Goal: Communication & Community: Ask a question

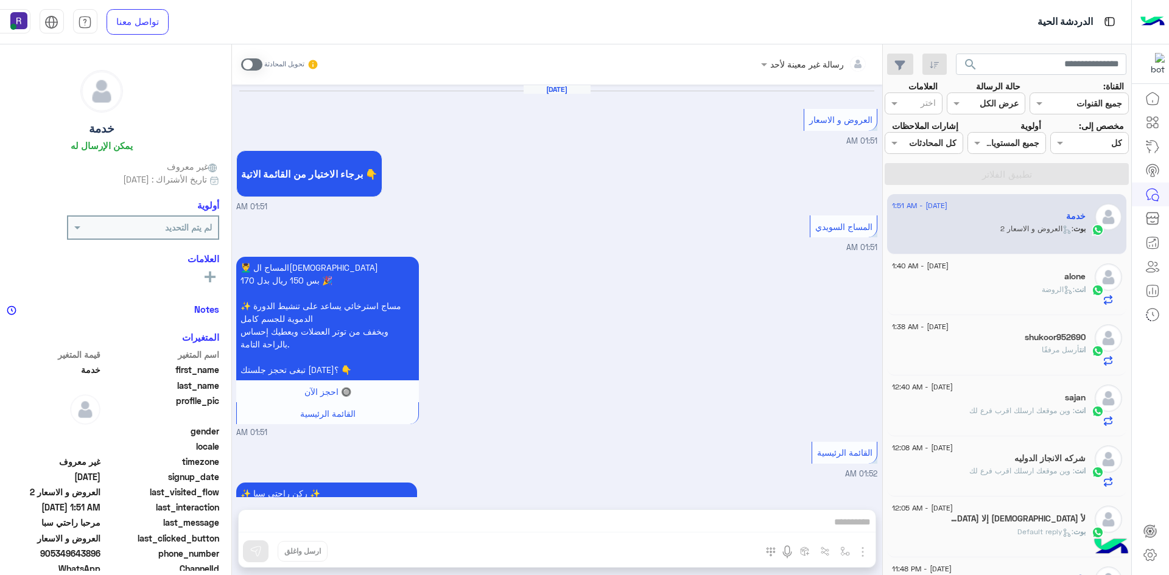
scroll to position [1664, 0]
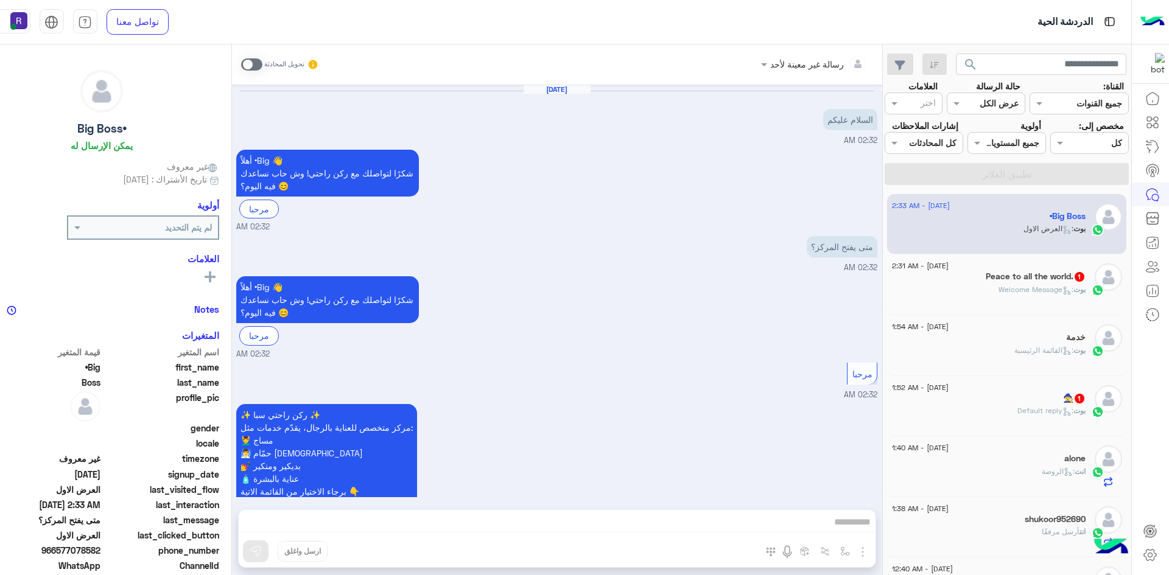
scroll to position [1468, 0]
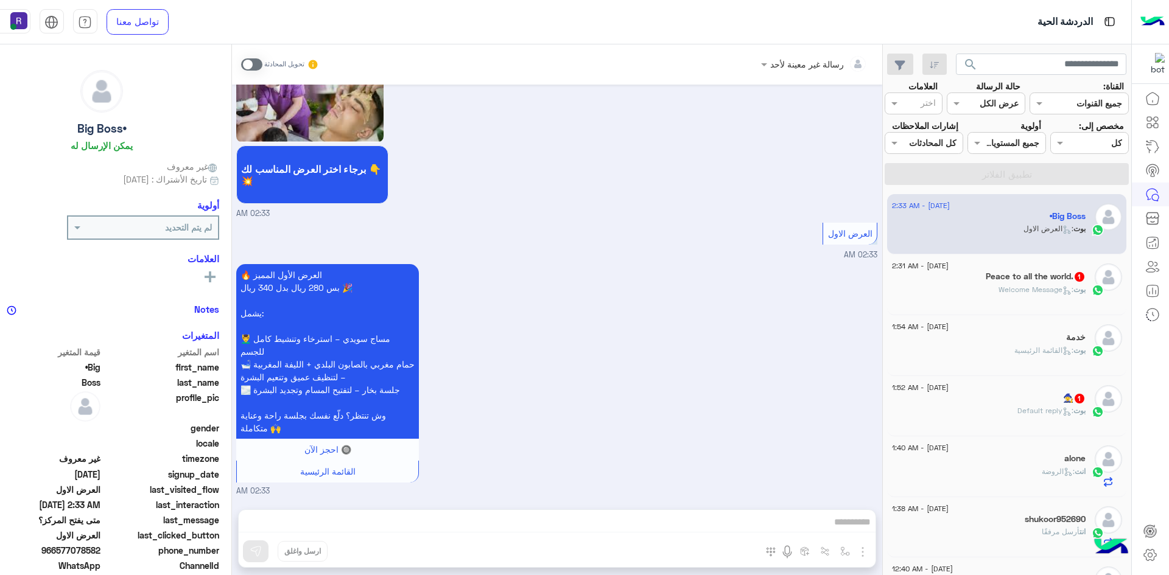
click at [1040, 415] on span ": Default reply" at bounding box center [1045, 410] width 56 height 9
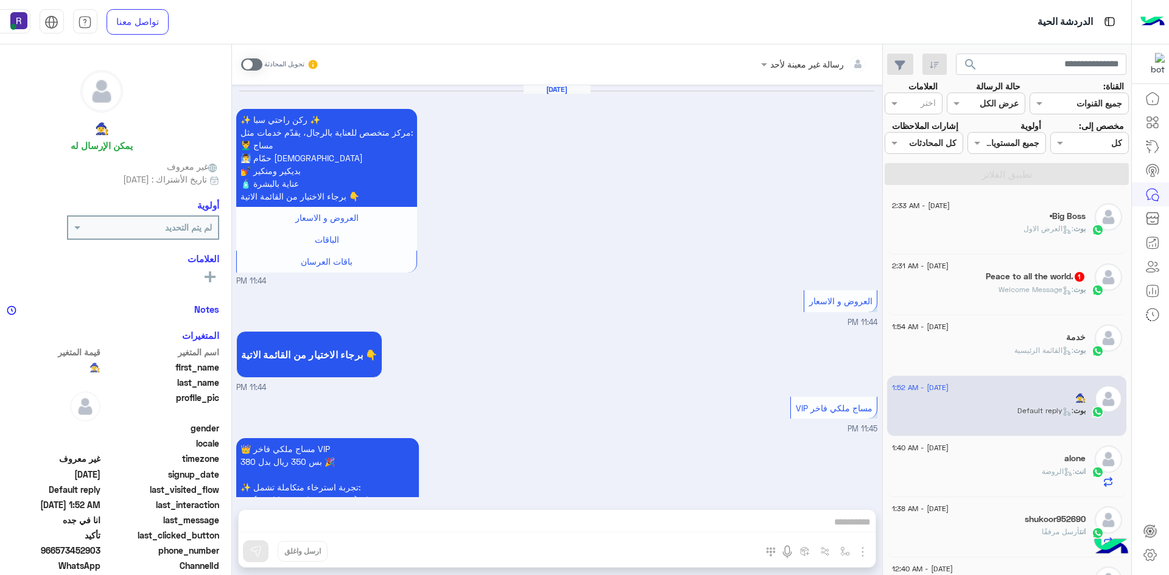
scroll to position [888, 0]
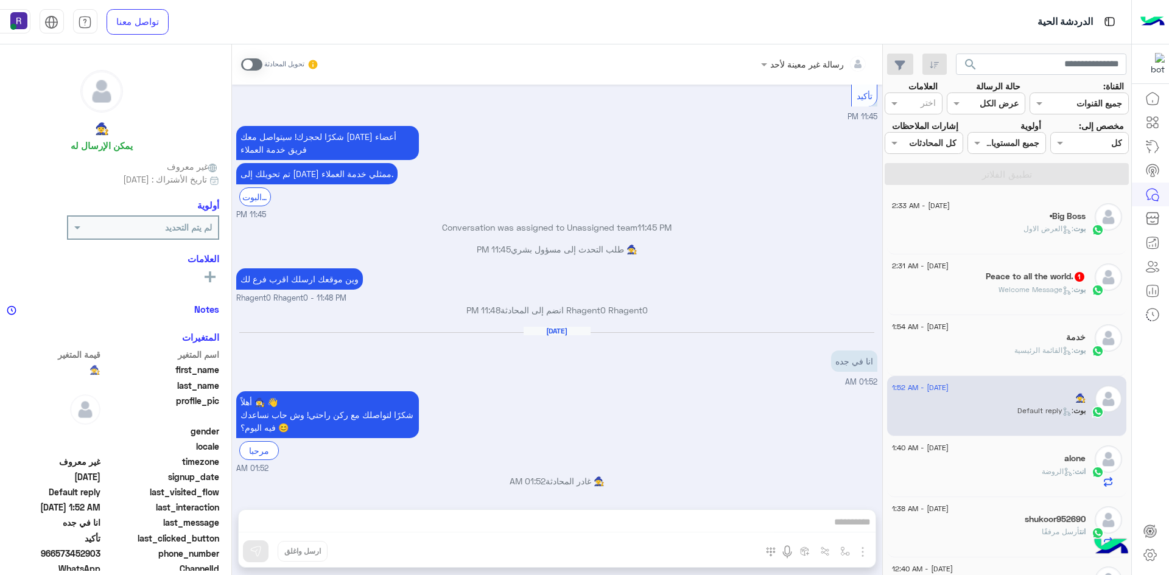
click at [1063, 306] on div "بوت : Welcome Message" at bounding box center [989, 294] width 194 height 21
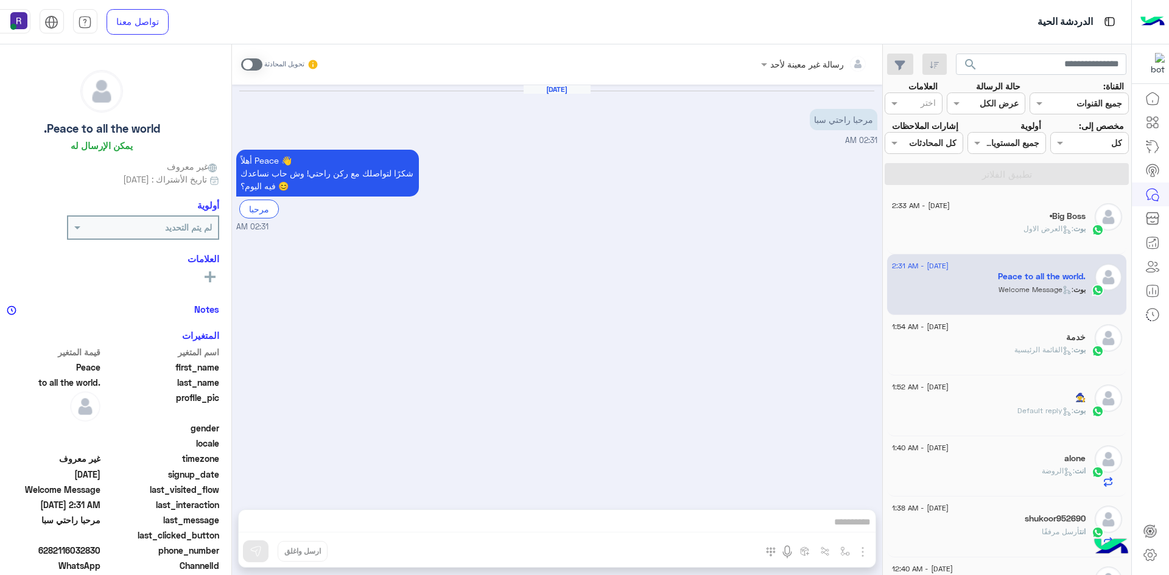
click at [1032, 345] on div "خدمة" at bounding box center [989, 338] width 194 height 13
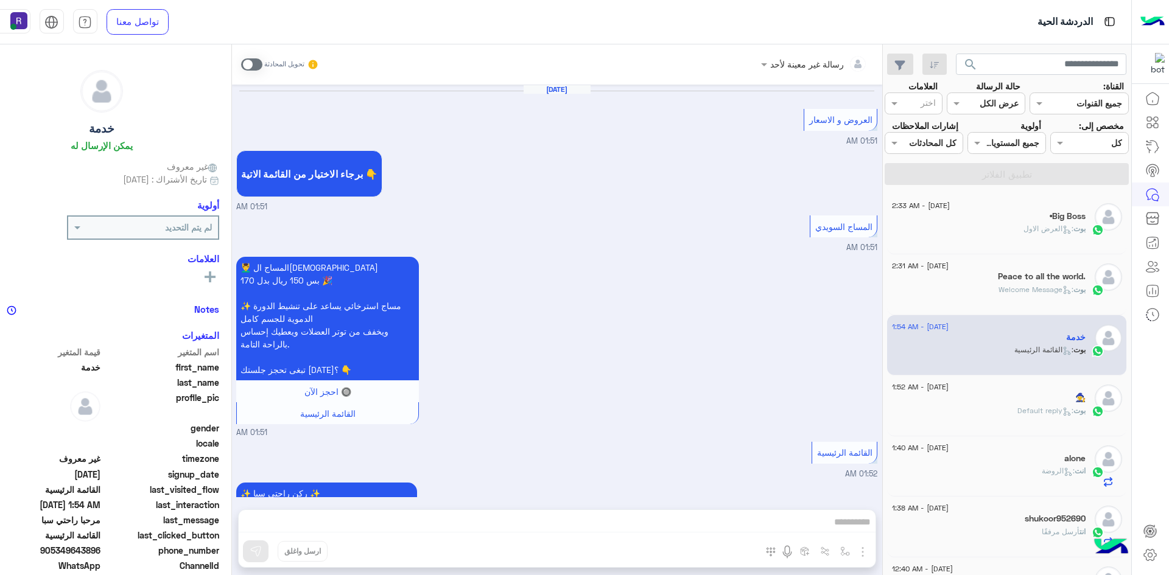
scroll to position [1664, 0]
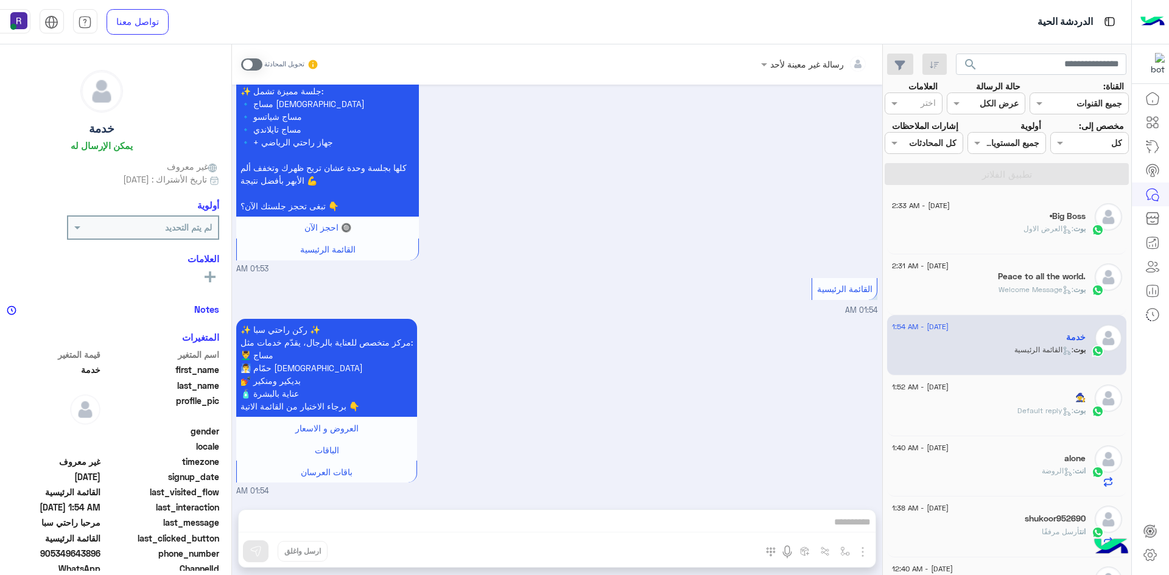
click at [1035, 233] on span ": العرض الاول" at bounding box center [1048, 228] width 50 height 9
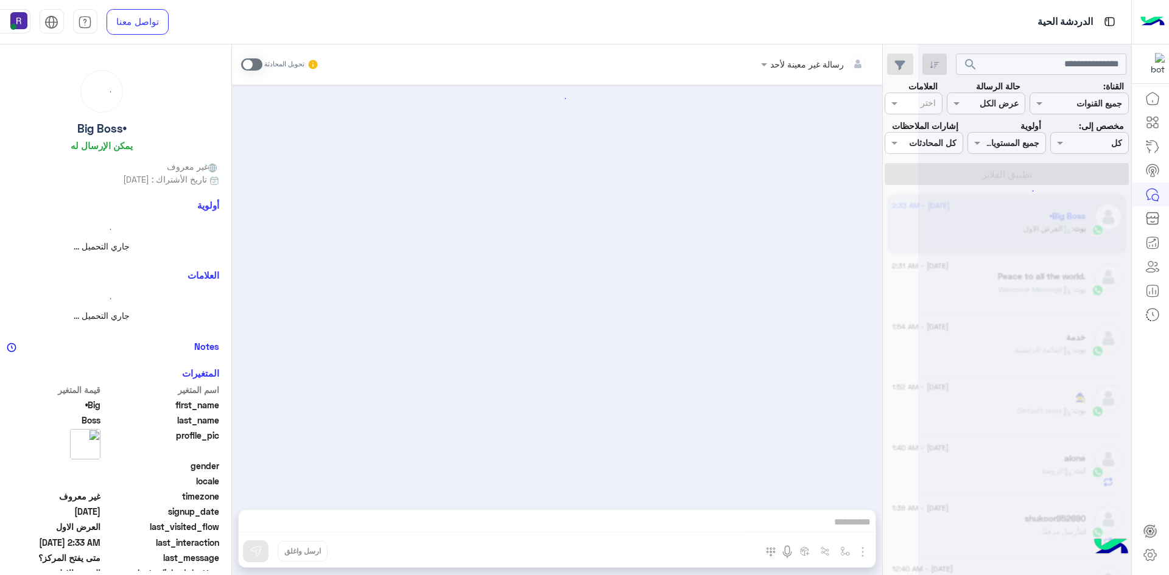
scroll to position [1468, 0]
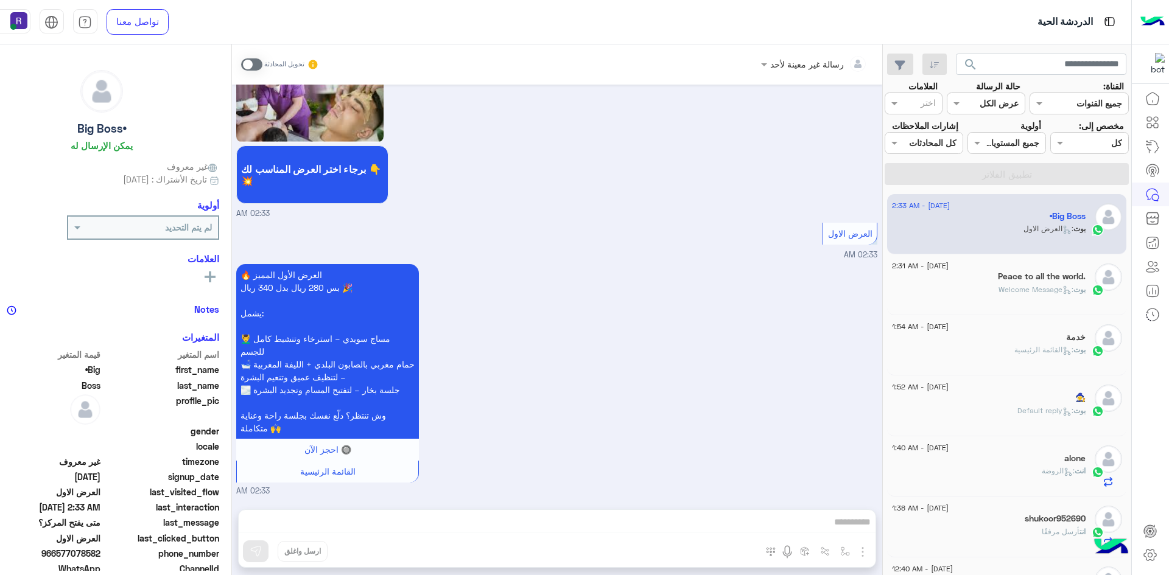
click at [1042, 475] on span ": الروضة" at bounding box center [1058, 470] width 33 height 9
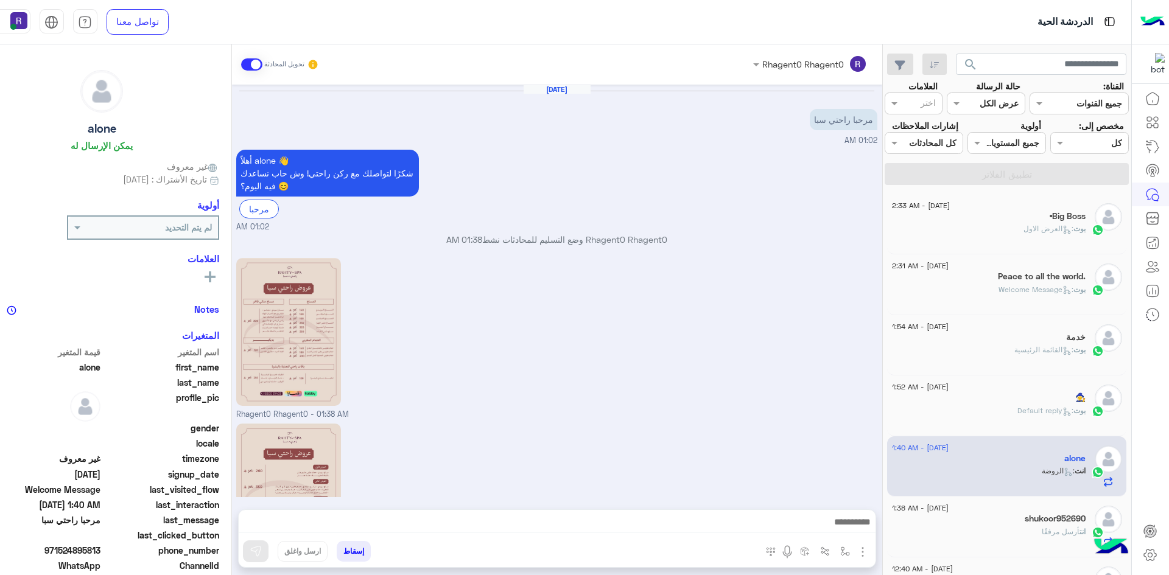
scroll to position [346, 0]
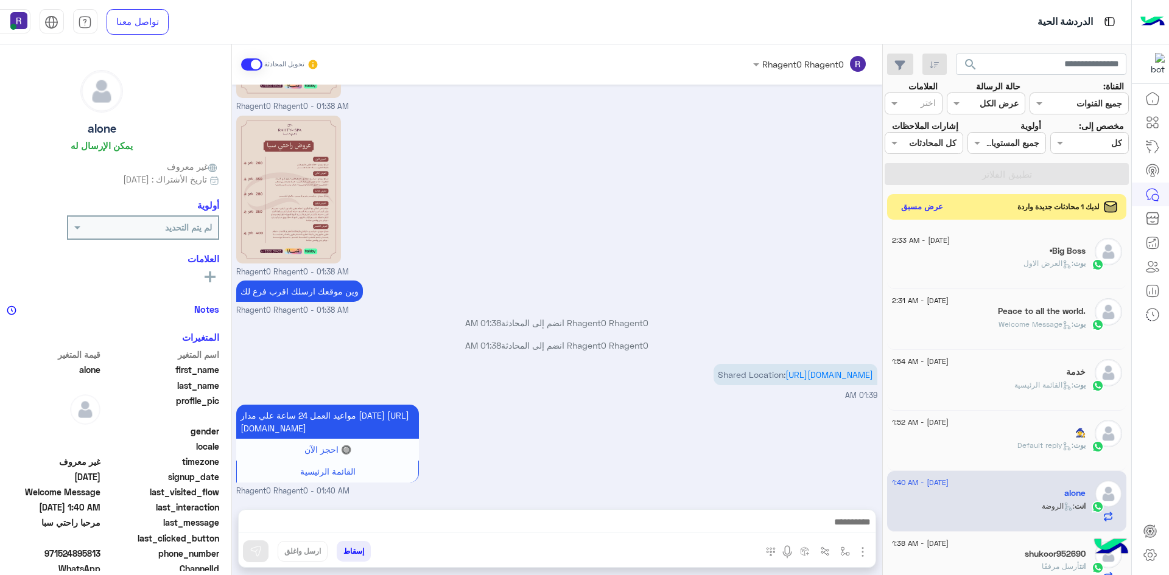
click at [947, 215] on button "عرض مسبق" at bounding box center [921, 206] width 51 height 16
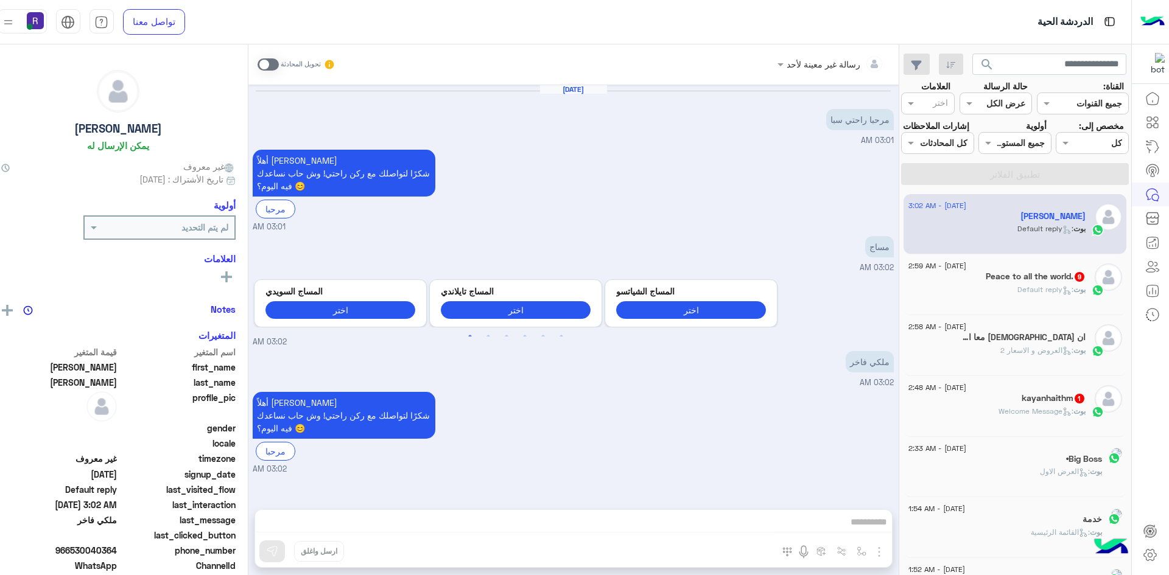
click at [1043, 404] on h5 "kayanhaithm 1" at bounding box center [1053, 398] width 64 height 10
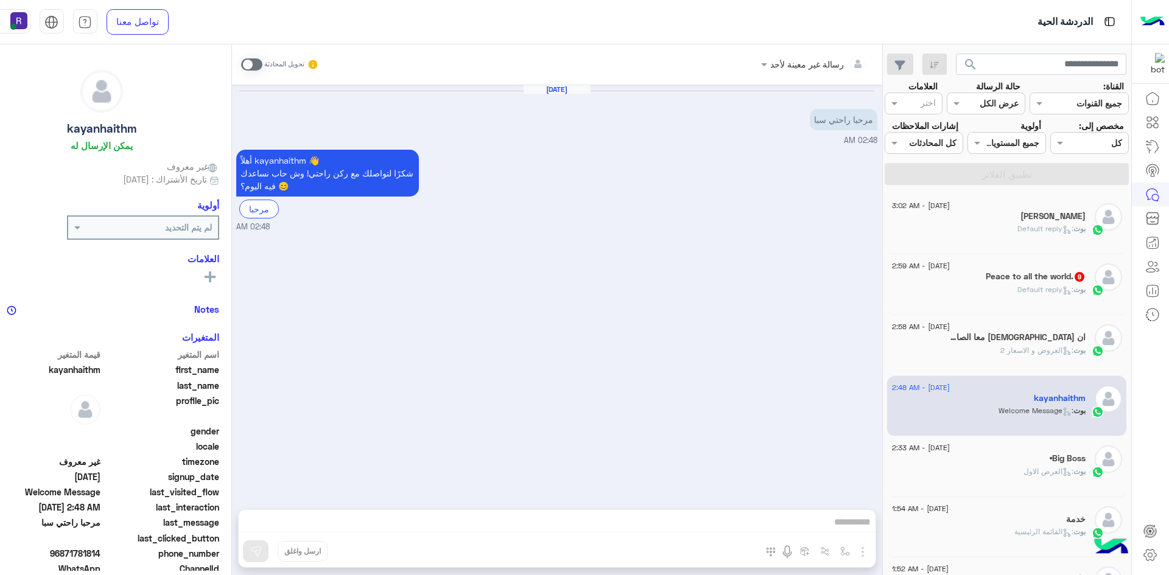
click at [262, 64] on span at bounding box center [251, 64] width 21 height 12
click at [870, 556] on img "button" at bounding box center [862, 552] width 15 height 15
click at [850, 531] on span "الصور" at bounding box center [839, 526] width 23 height 14
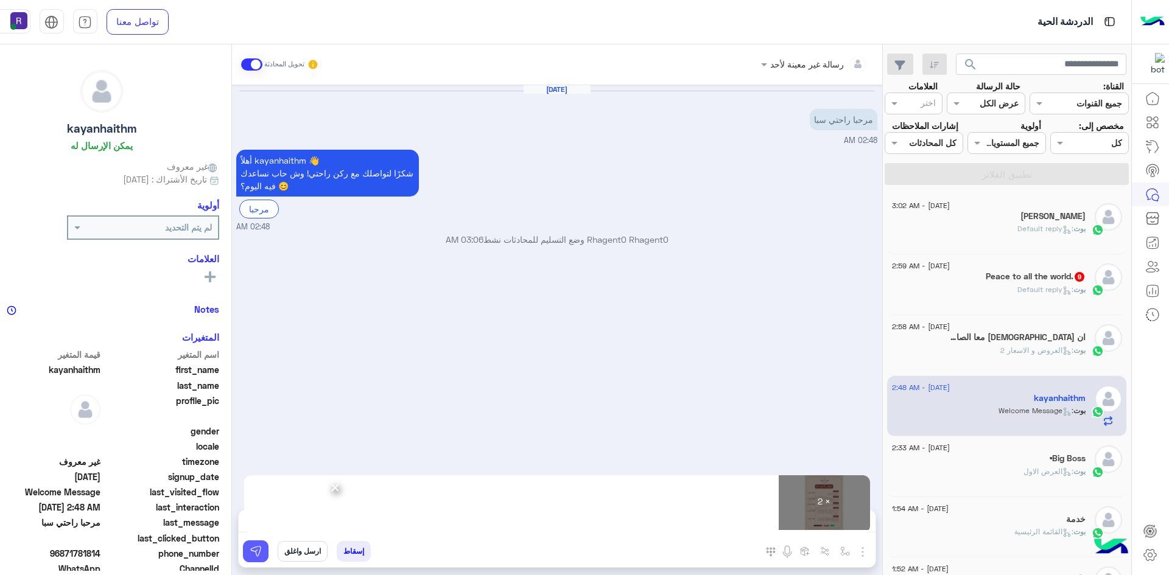
click at [262, 553] on img at bounding box center [256, 551] width 12 height 12
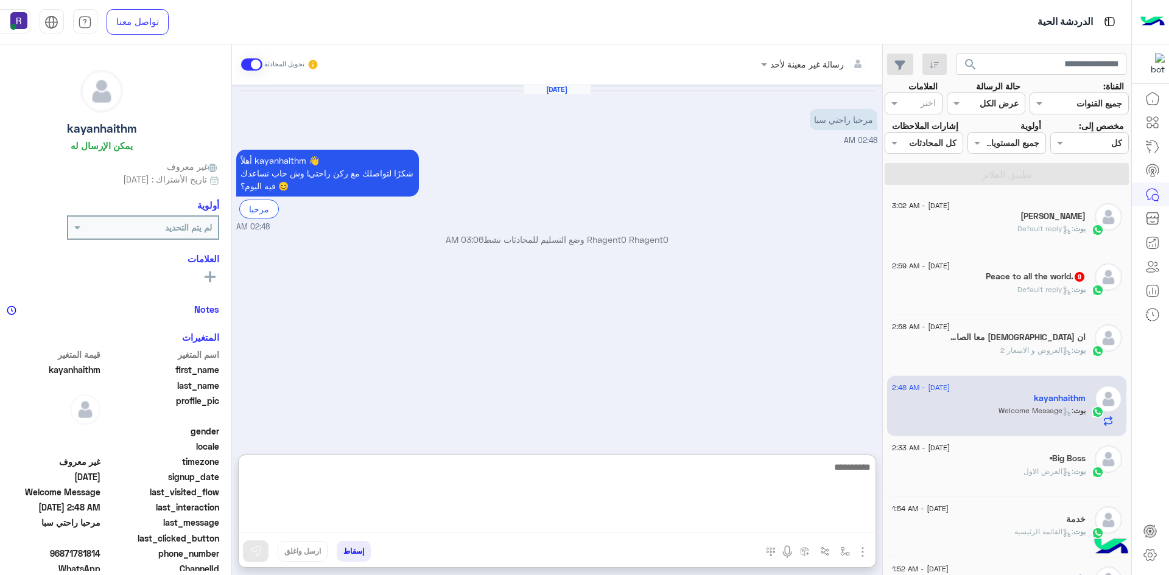
paste textarea "**********"
type textarea "**********"
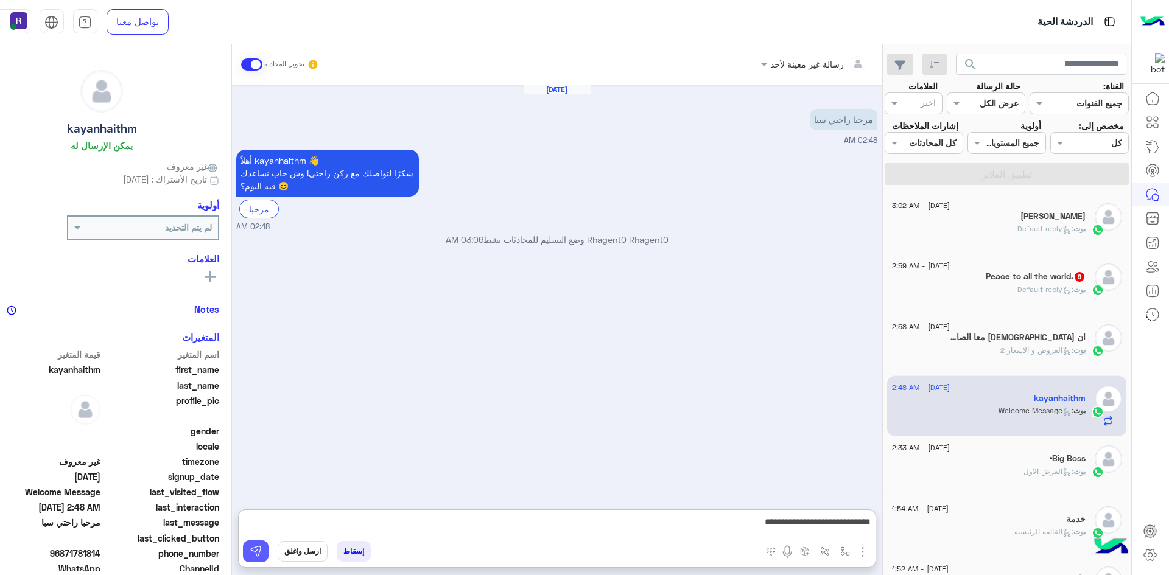
click at [268, 559] on button at bounding box center [256, 552] width 26 height 22
click at [1024, 343] on h5 "ان الله معا الصابرين 9" at bounding box center [1018, 337] width 136 height 10
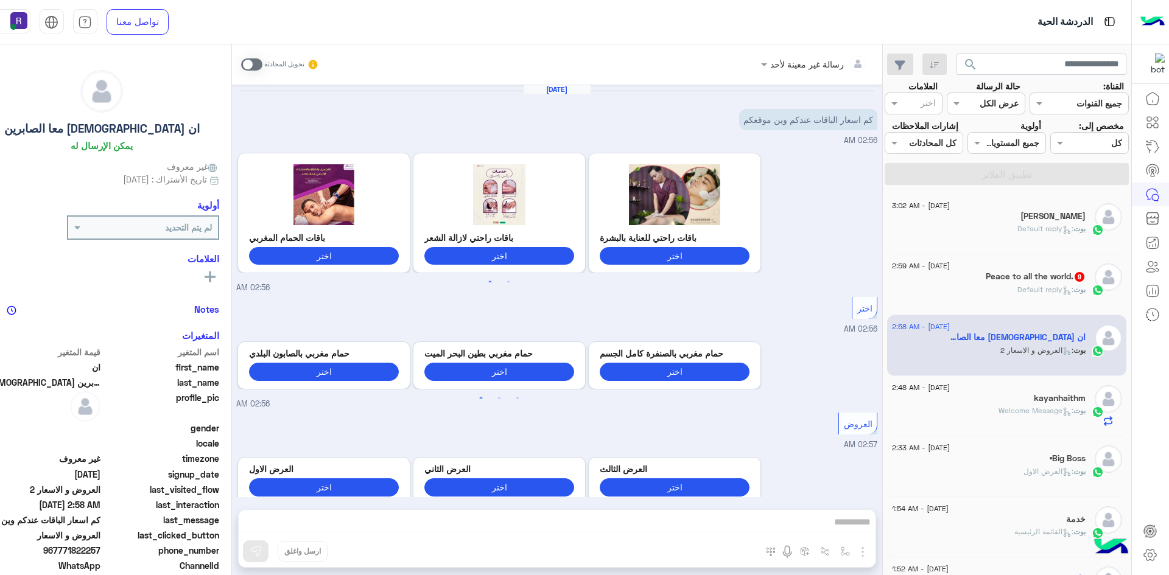
scroll to position [1683, 0]
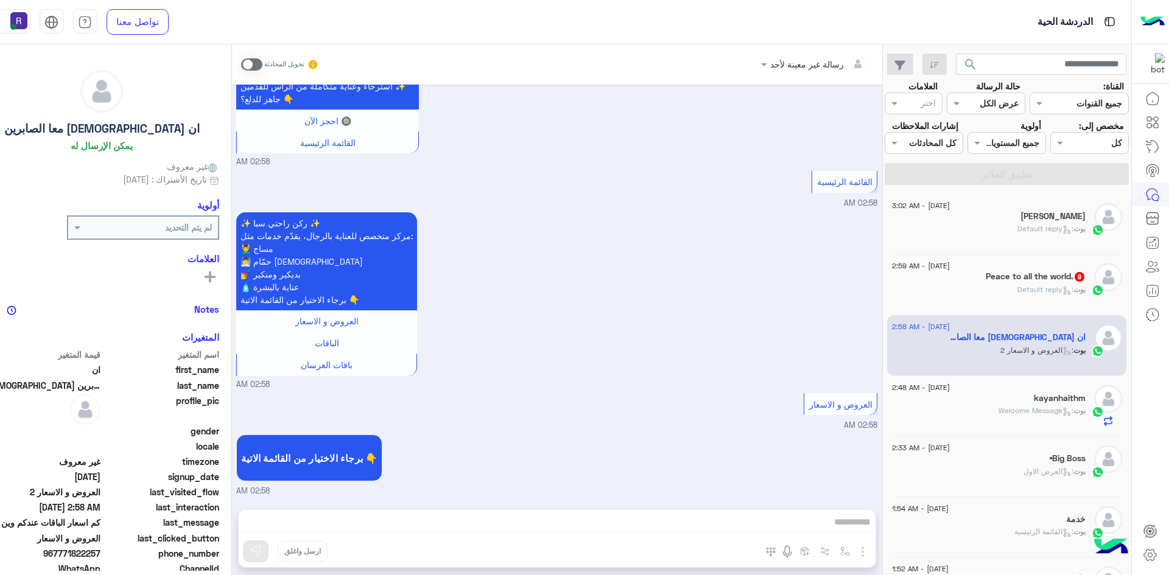
click at [262, 66] on span at bounding box center [251, 64] width 21 height 12
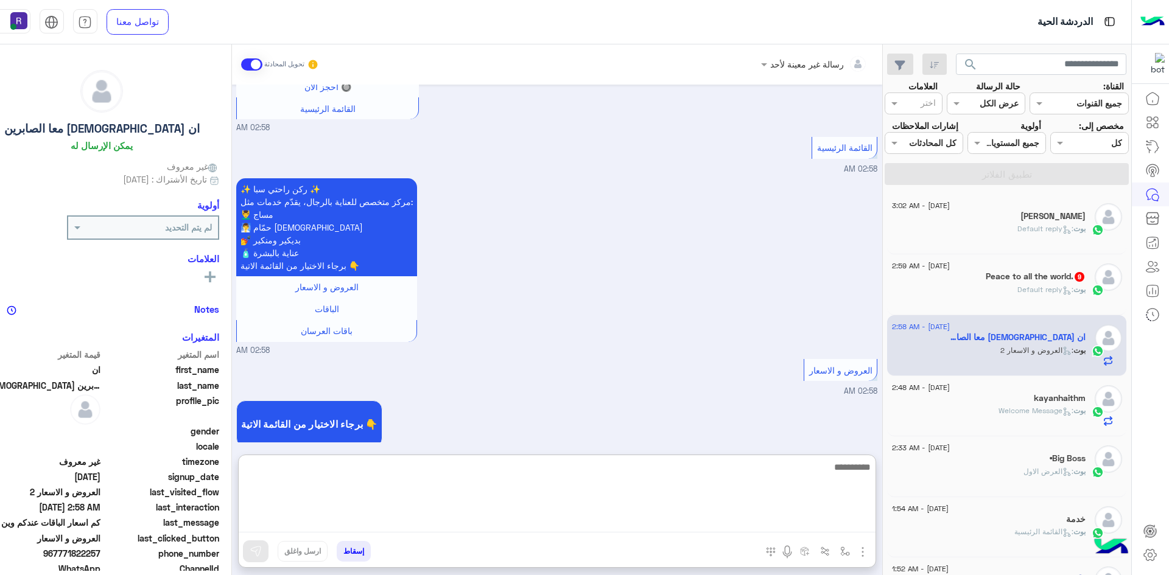
paste textarea "**********"
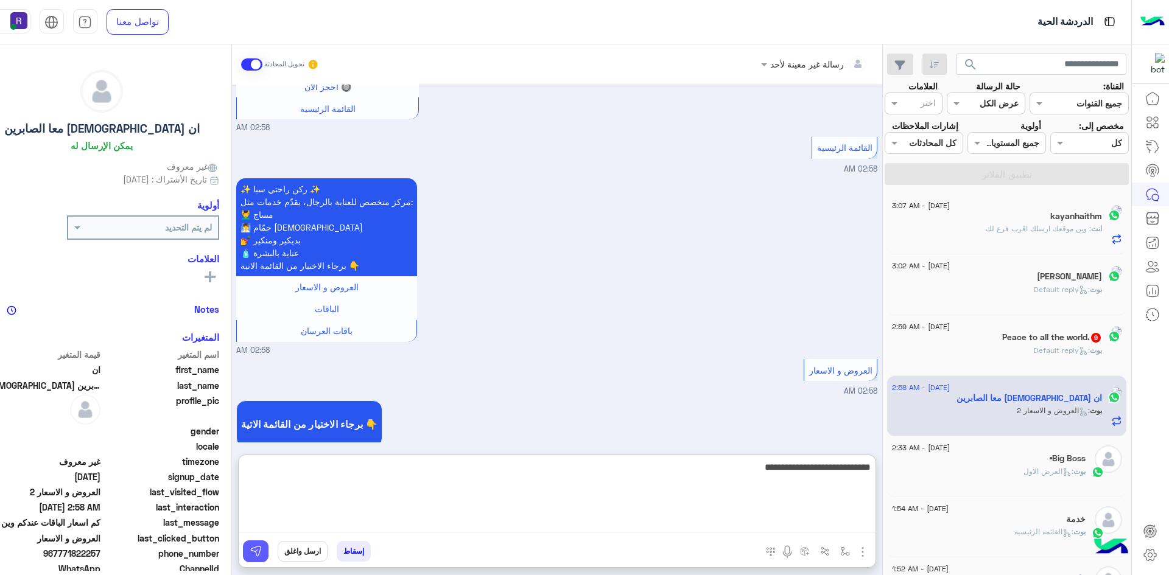
type textarea "**********"
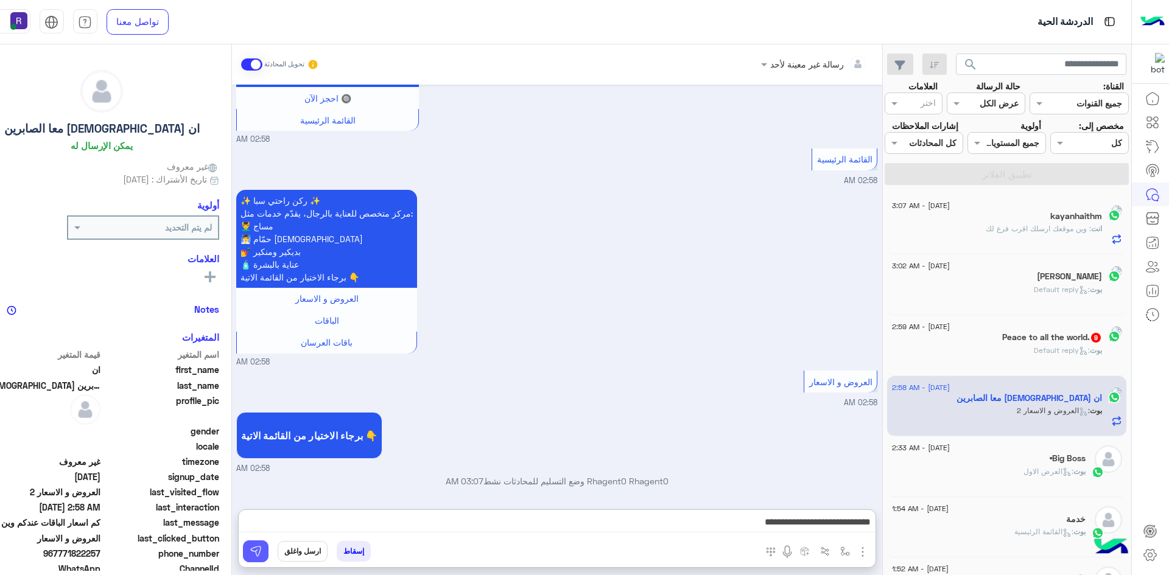
click at [262, 554] on img at bounding box center [256, 551] width 12 height 12
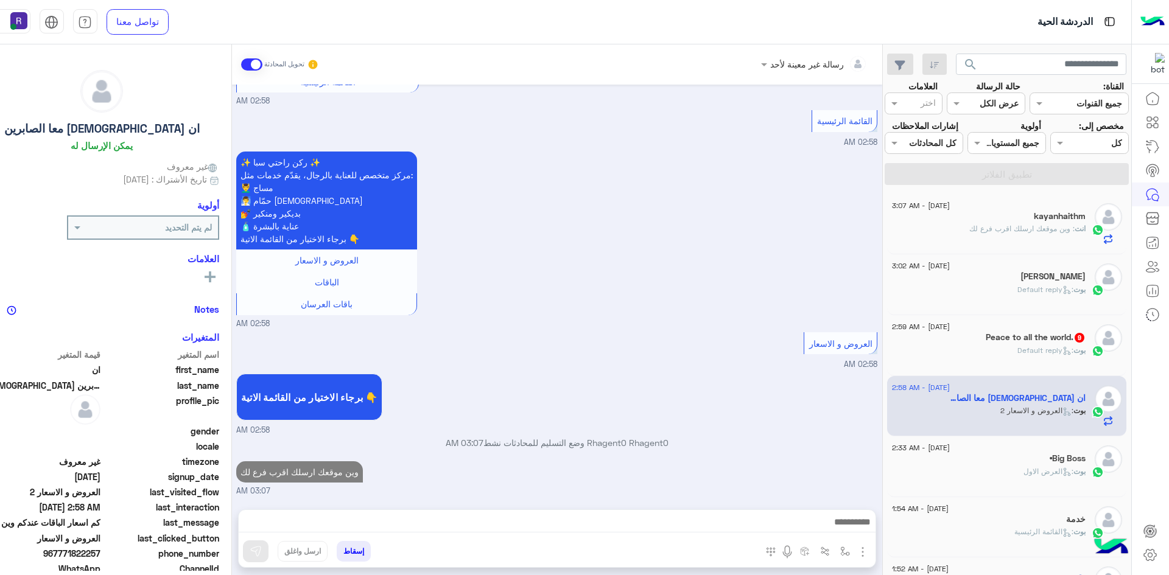
scroll to position [1743, 0]
click at [1020, 366] on div "بوت : Default reply" at bounding box center [989, 355] width 194 height 21
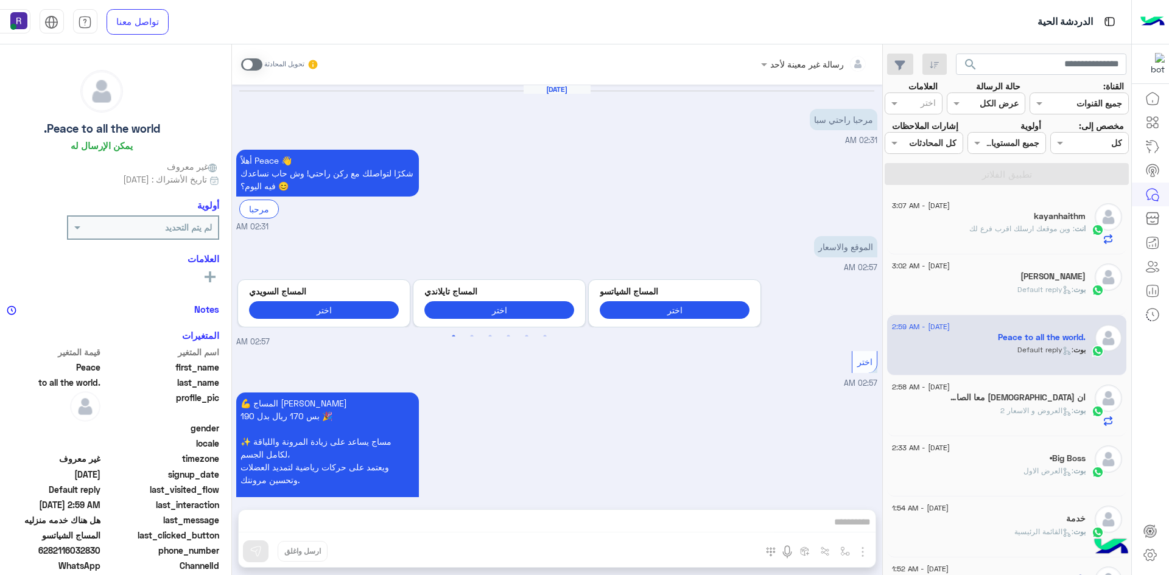
scroll to position [1290, 0]
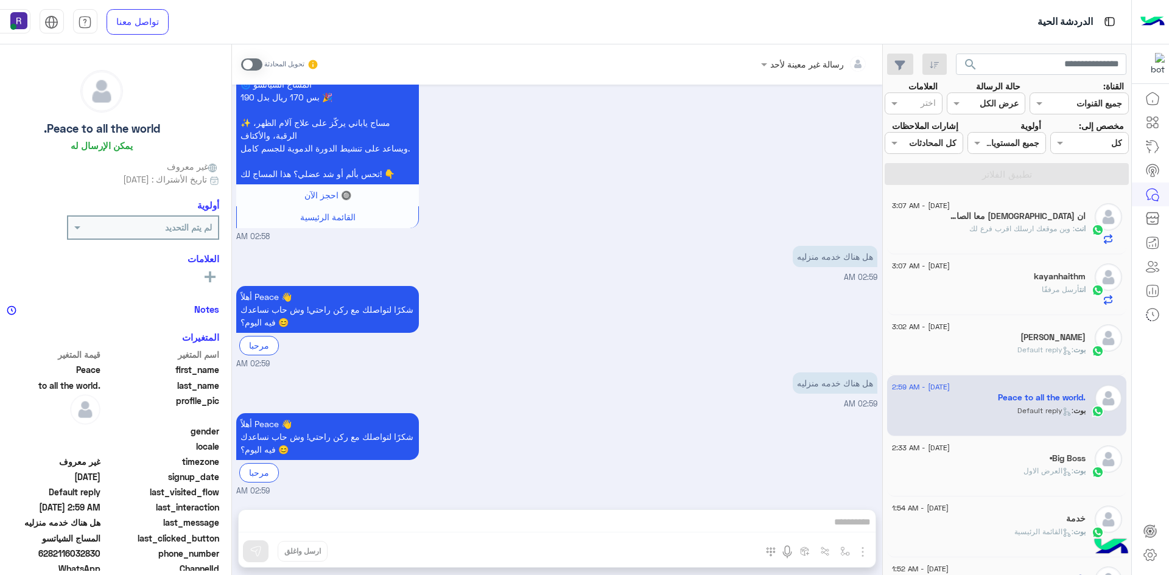
click at [1082, 245] on div "انت : وين موقعك ارسلك اقرب فرع لك" at bounding box center [989, 233] width 194 height 21
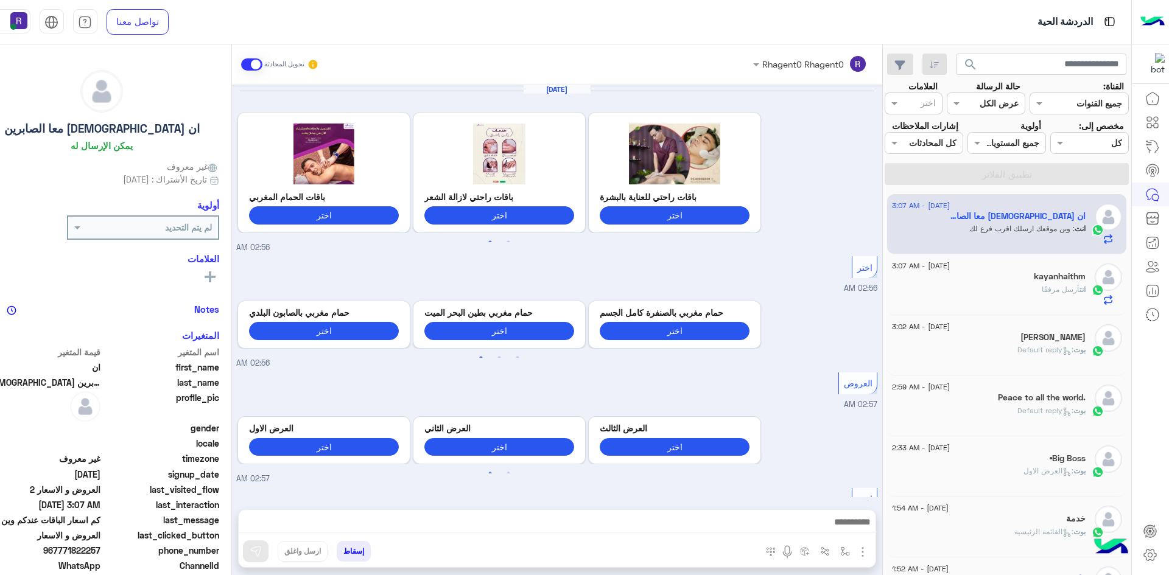
scroll to position [1725, 0]
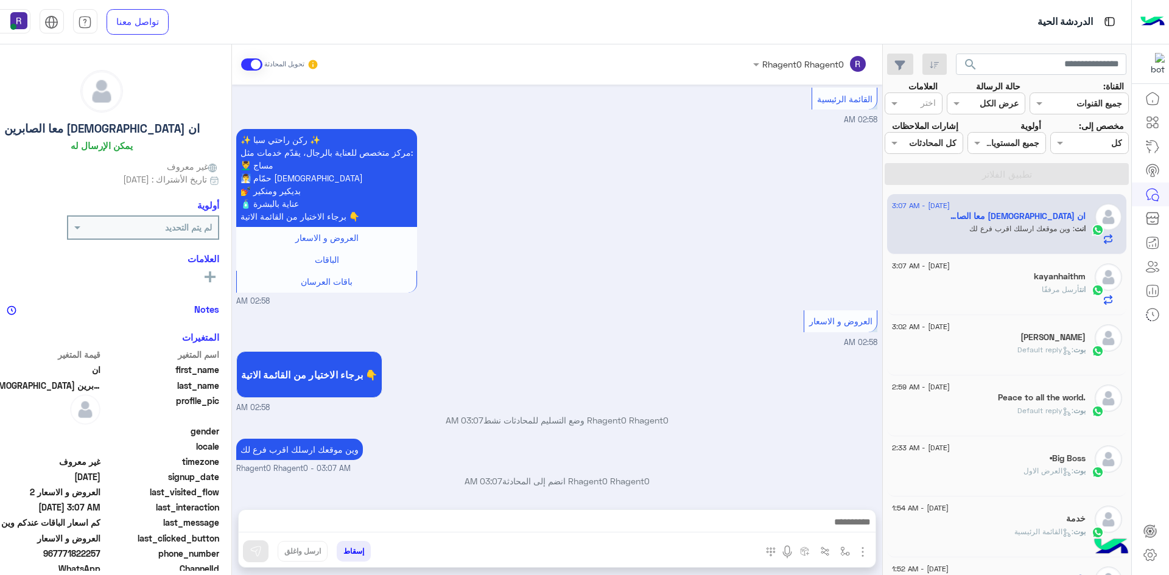
click at [1069, 294] on span "أرسل مرفقًا" at bounding box center [1061, 289] width 38 height 9
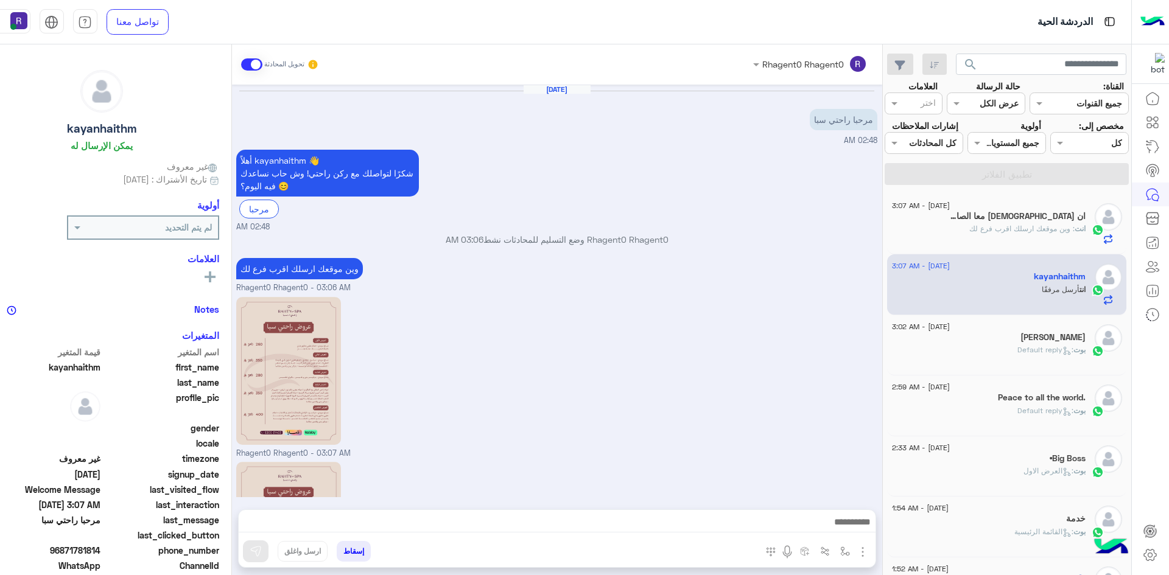
scroll to position [150, 0]
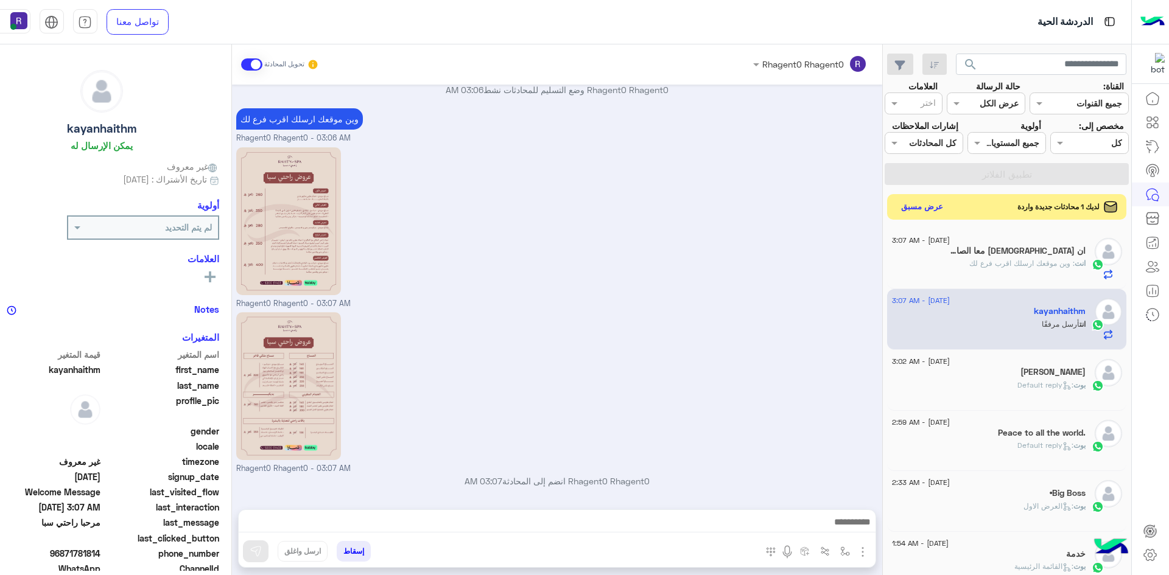
click at [947, 215] on button "عرض مسبق" at bounding box center [921, 206] width 51 height 16
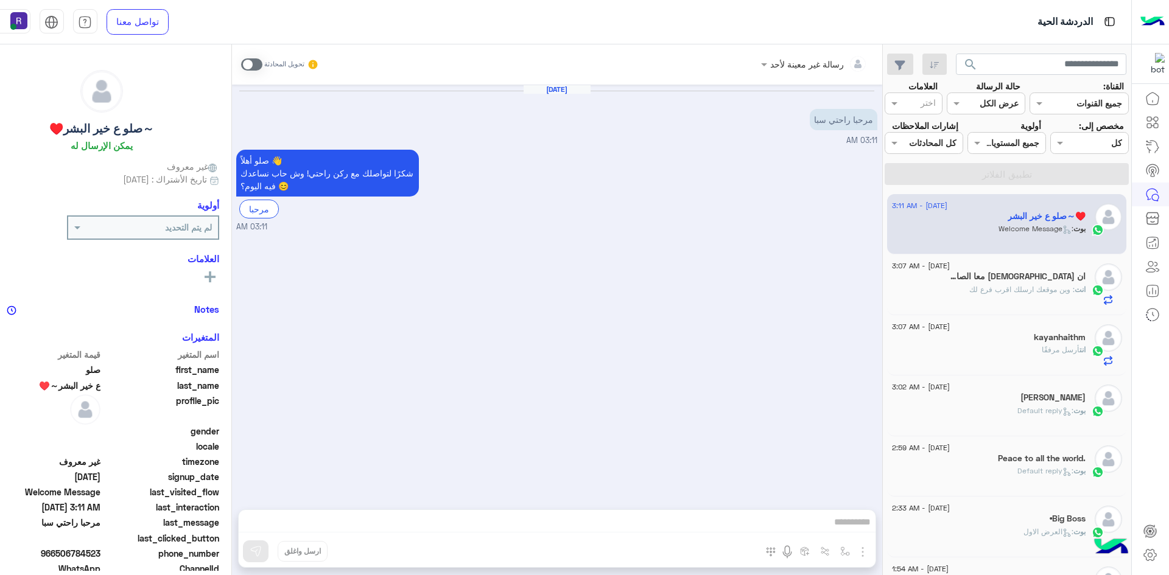
click at [1040, 294] on span ": وين موقعك ارسلك اقرب فرع لك" at bounding box center [1021, 289] width 105 height 9
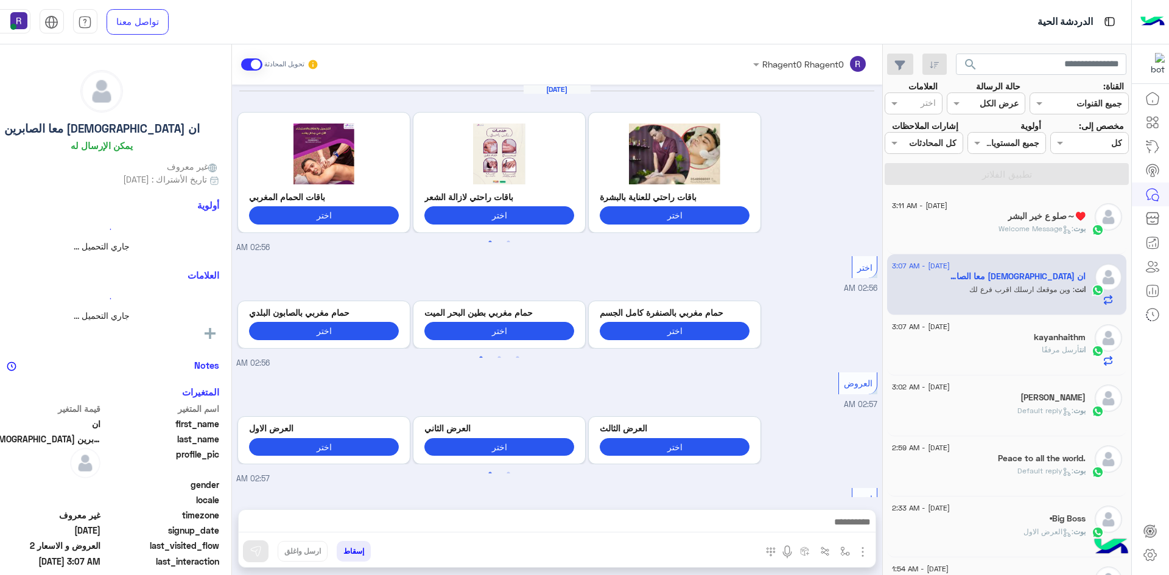
scroll to position [1725, 0]
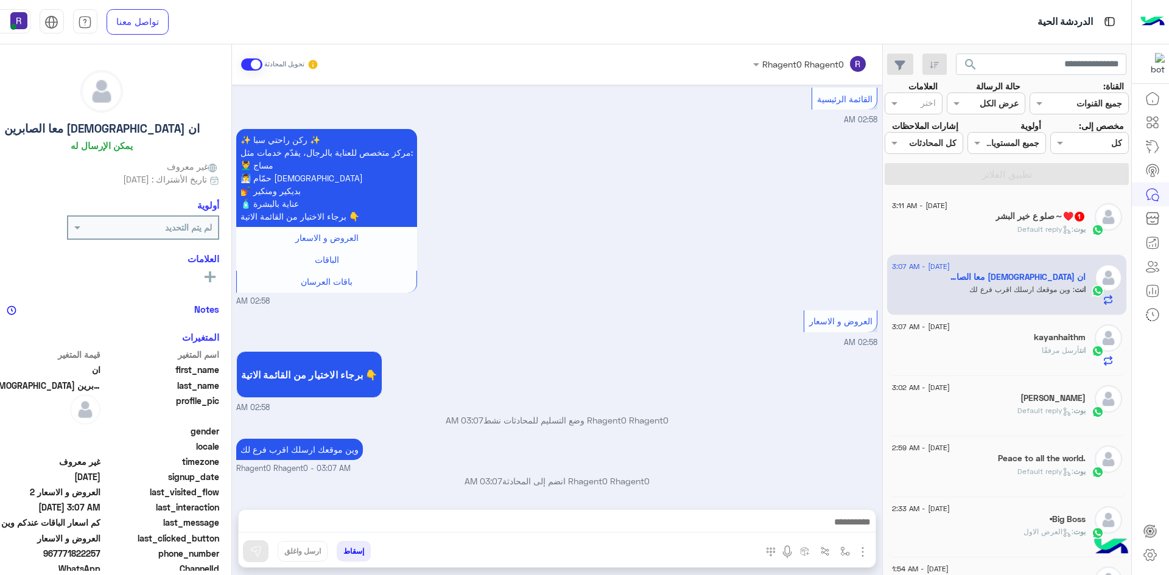
click at [1032, 222] on h5 "⁦صلو ع خير البشر⁠～⁩♥️ 1" at bounding box center [1040, 216] width 90 height 10
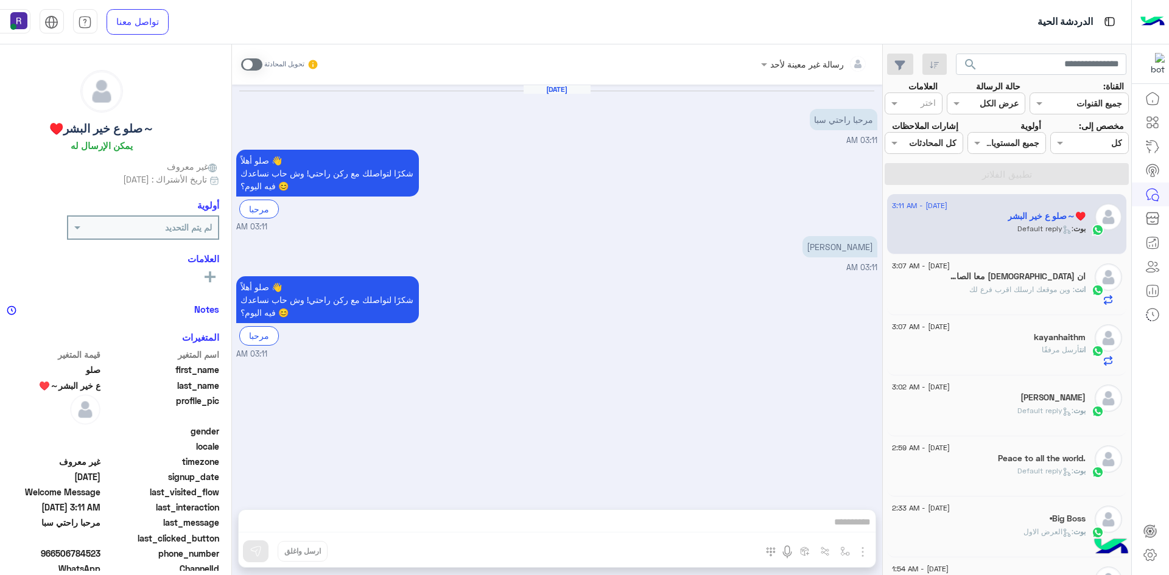
click at [1018, 294] on span ": وين موقعك ارسلك اقرب فرع لك" at bounding box center [1021, 289] width 105 height 9
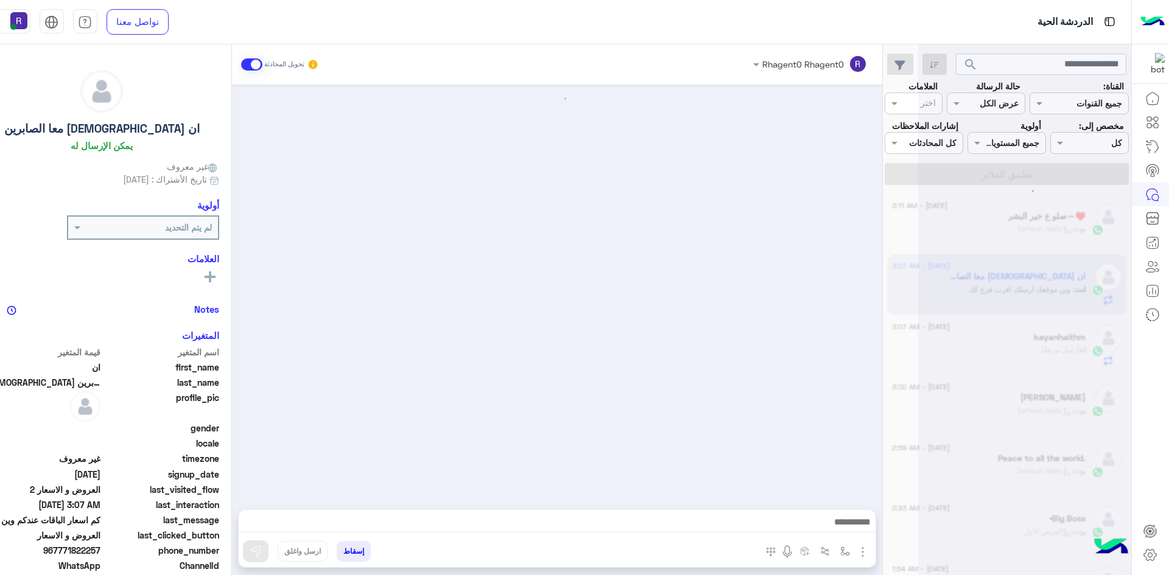
scroll to position [1725, 0]
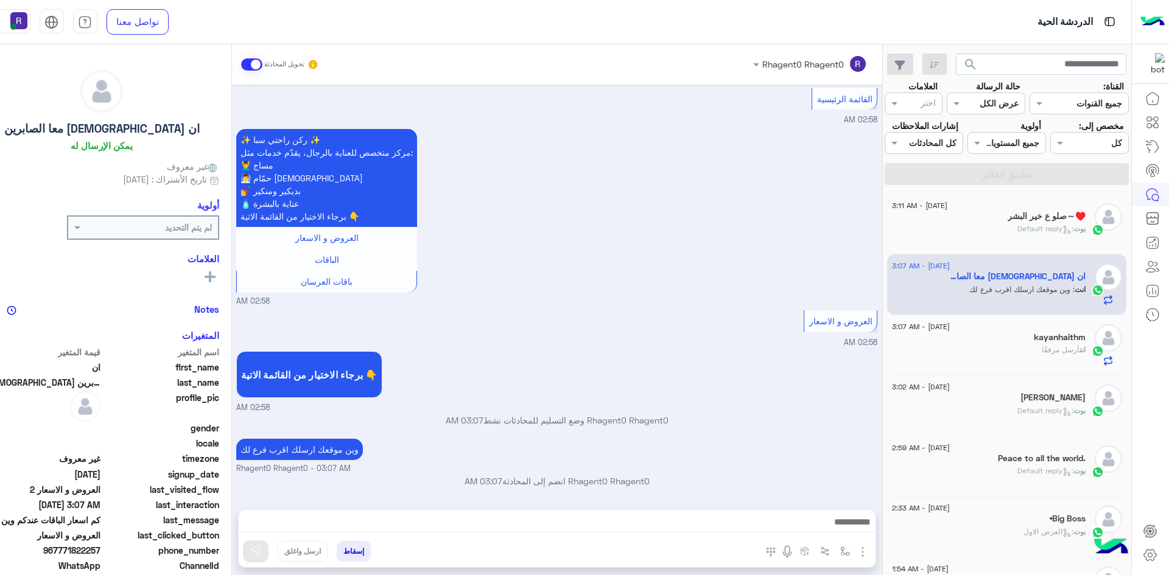
click at [1021, 358] on div "انت أرسل مرفقًا" at bounding box center [989, 355] width 194 height 21
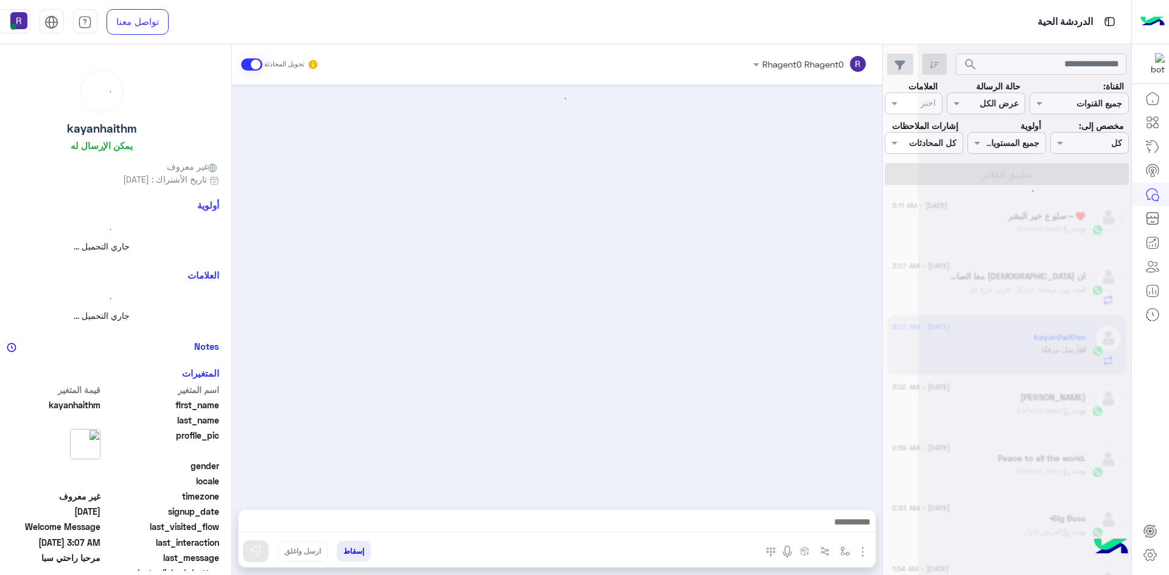
scroll to position [150, 0]
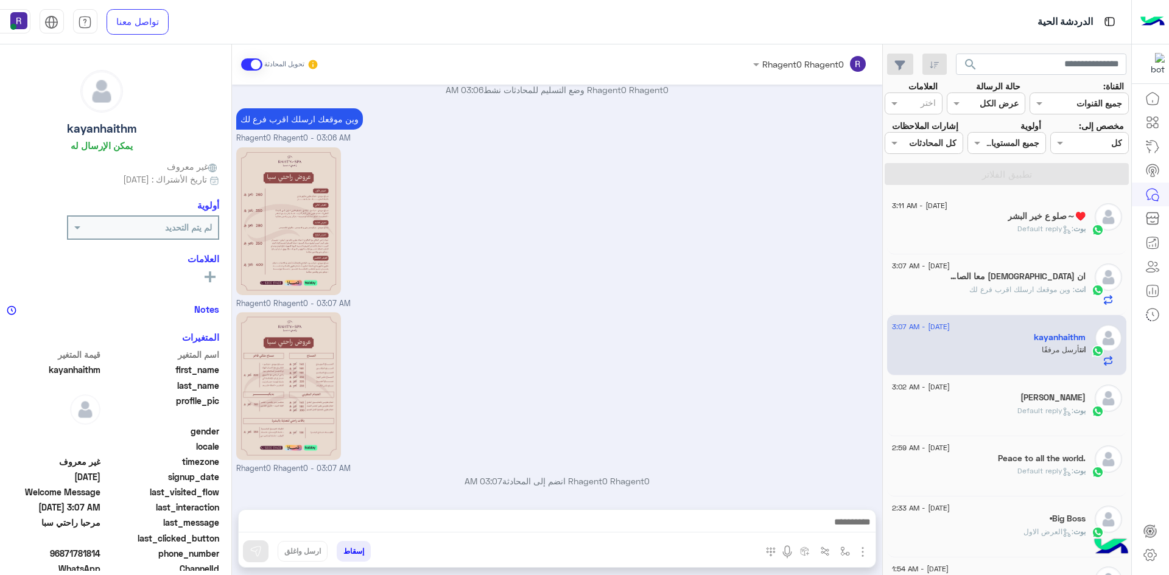
click at [1034, 234] on p "بوت : Default reply" at bounding box center [1051, 228] width 68 height 11
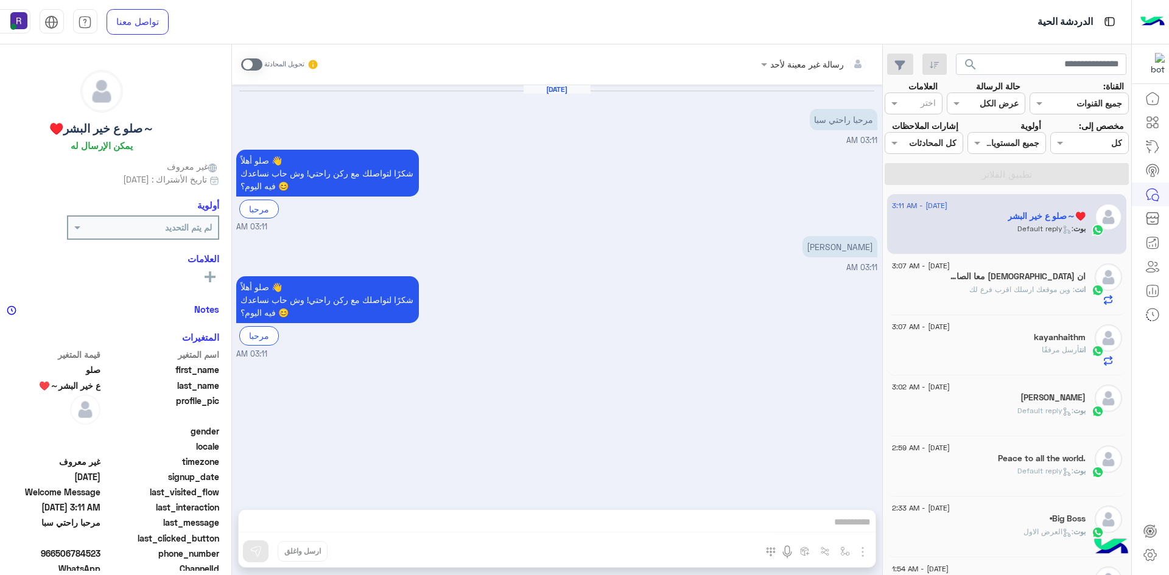
click at [1048, 295] on p "انت : وين موقعك ارسلك اقرب فرع لك" at bounding box center [1027, 289] width 116 height 11
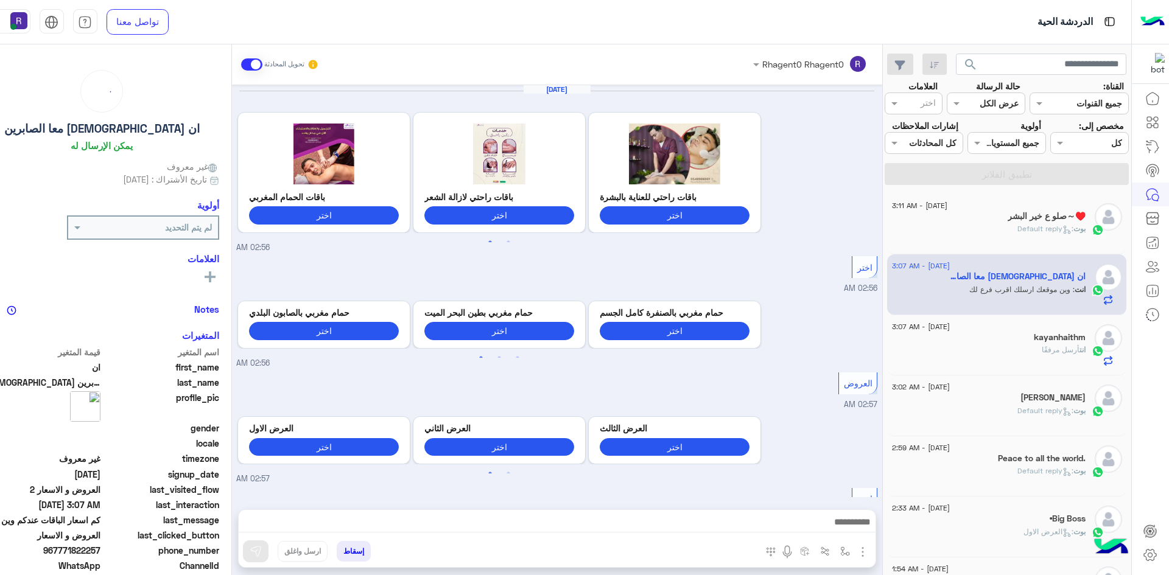
scroll to position [1725, 0]
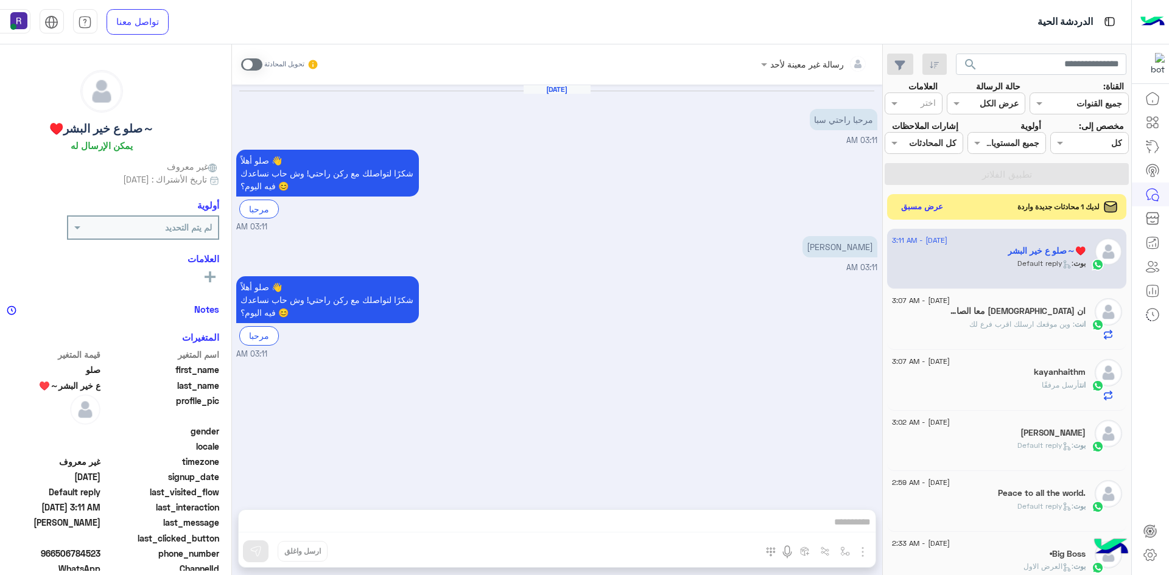
click at [947, 215] on button "عرض مسبق" at bounding box center [921, 206] width 51 height 16
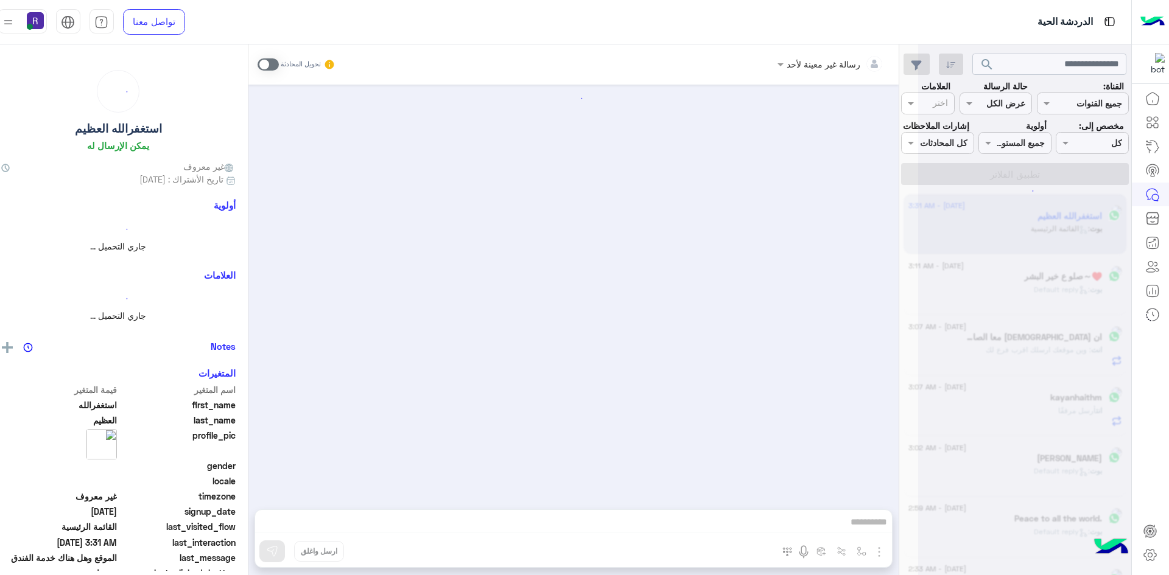
scroll to position [1023, 0]
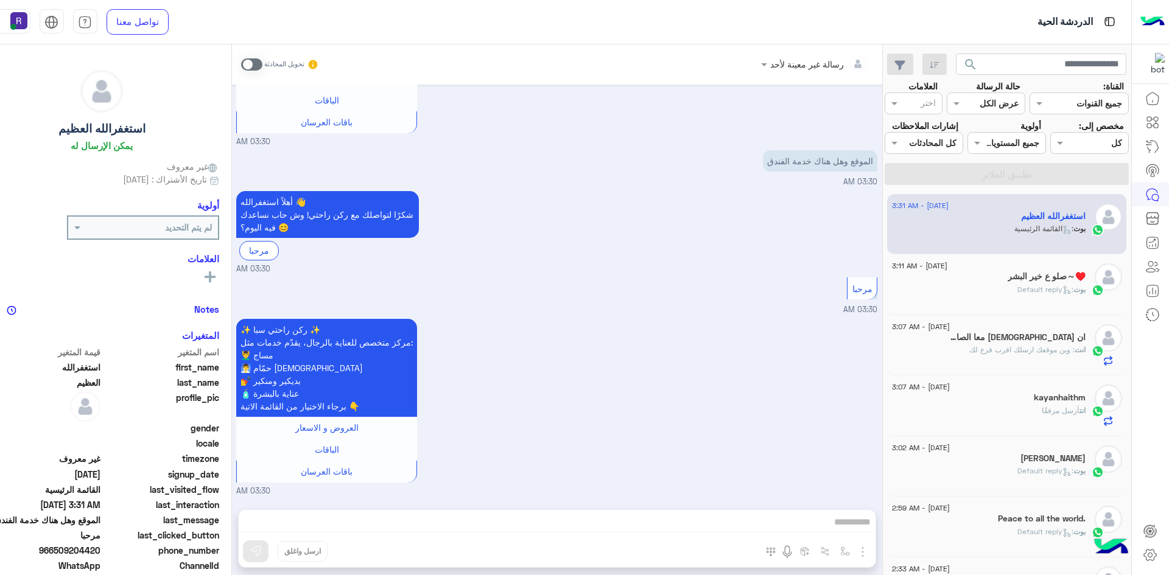
click at [1039, 245] on div "بوت : القائمة الرئيسية" at bounding box center [989, 233] width 194 height 21
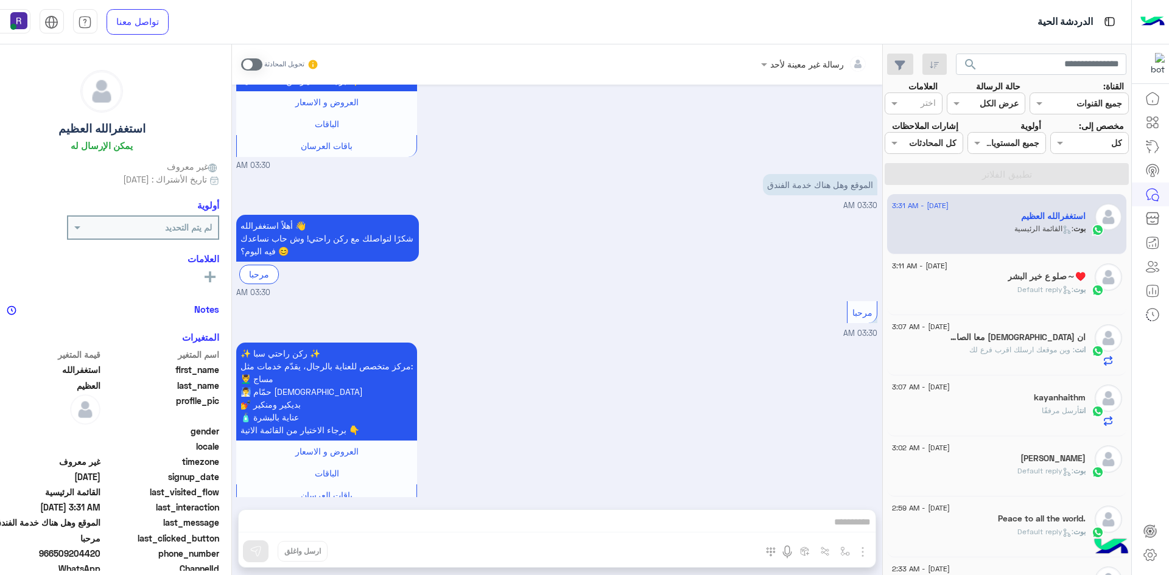
scroll to position [962, 0]
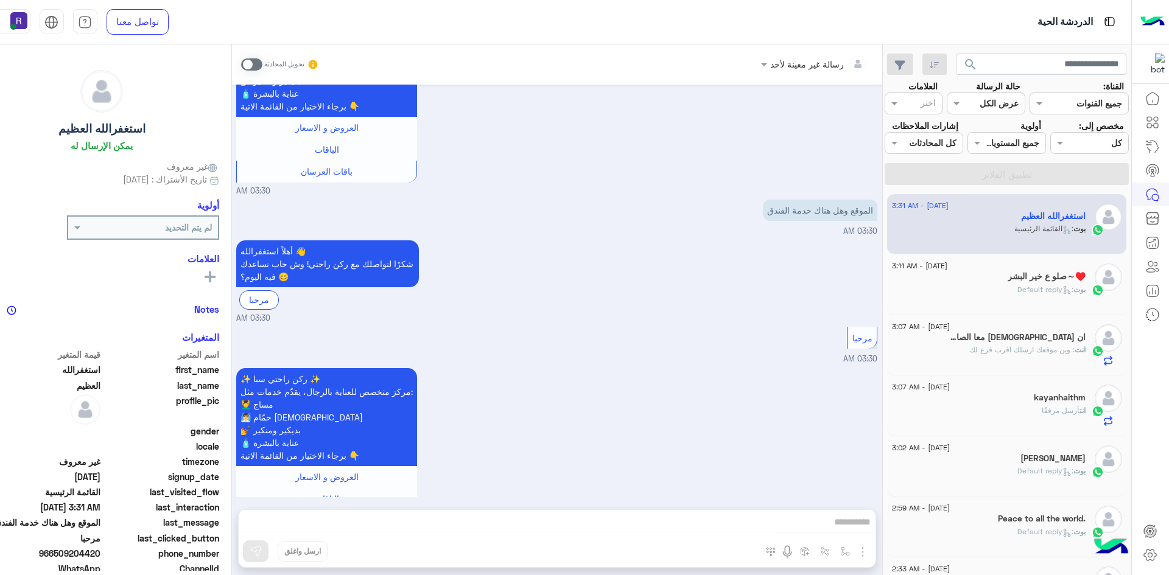
click at [987, 284] on div "⁦صلو ع خير البشر⁠～⁩♥️" at bounding box center [989, 277] width 194 height 13
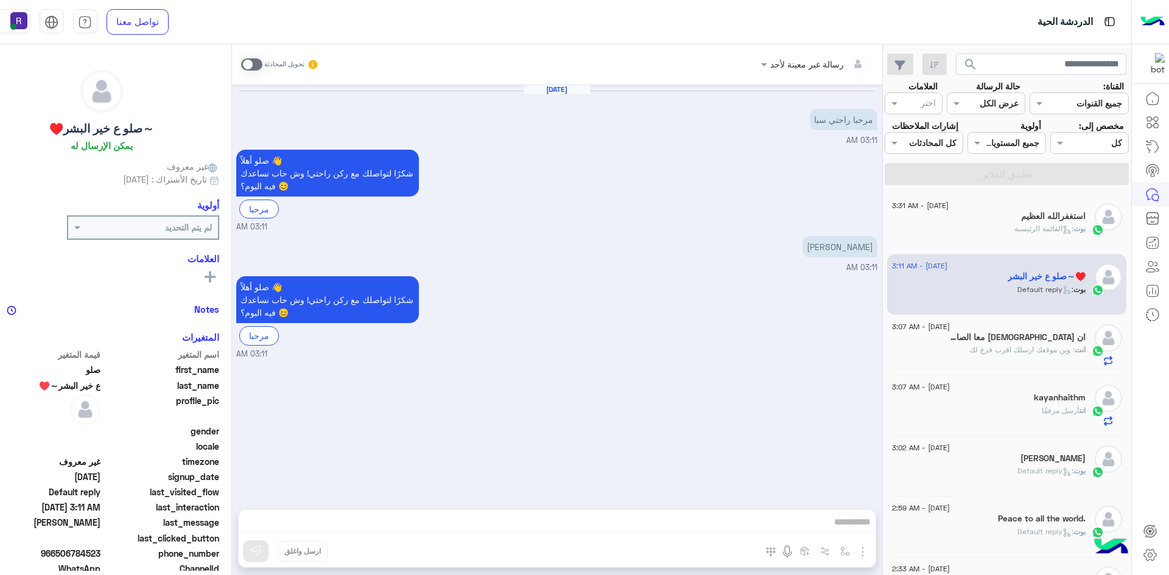
click at [993, 239] on div "بوت : القائمة الرئيسية" at bounding box center [989, 233] width 194 height 21
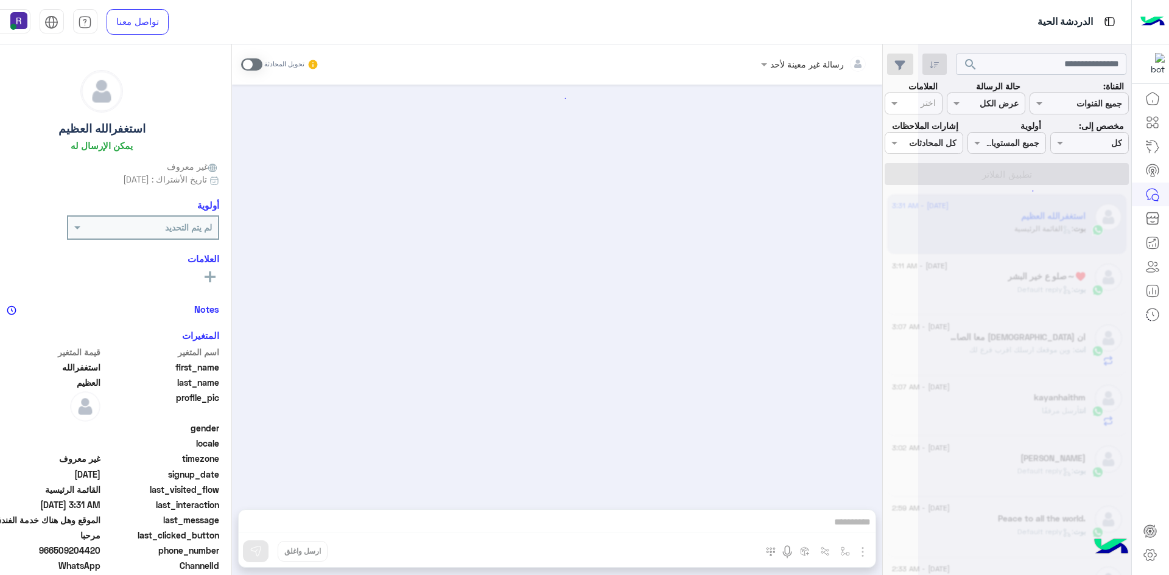
scroll to position [1023, 0]
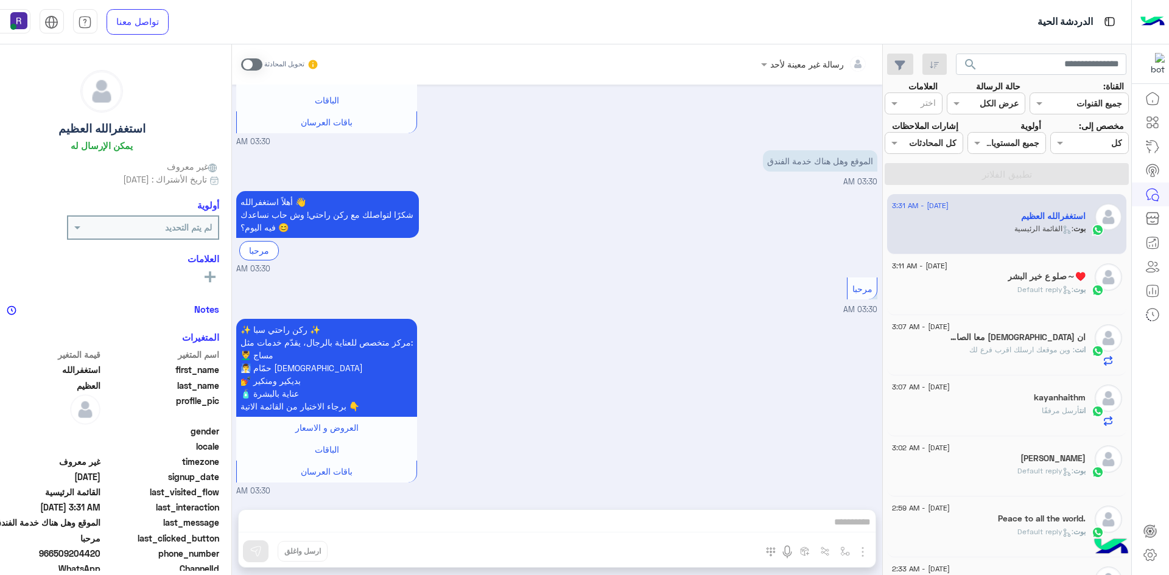
click at [1064, 477] on icon at bounding box center [1066, 472] width 9 height 9
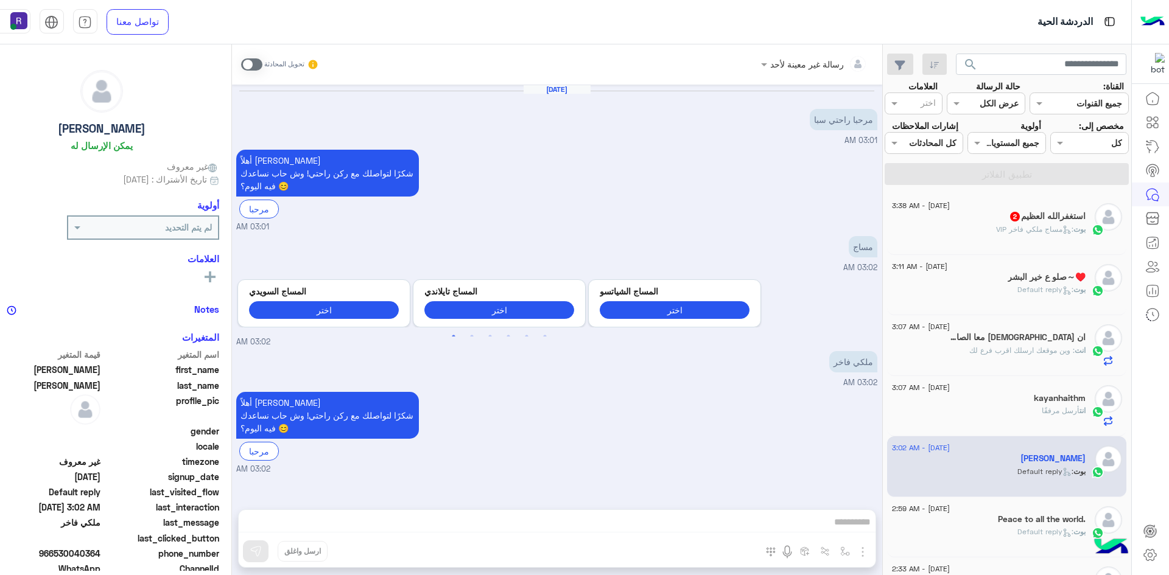
click at [1020, 235] on p "بوت : مساج ملكي فاخر VIP" at bounding box center [1040, 229] width 89 height 11
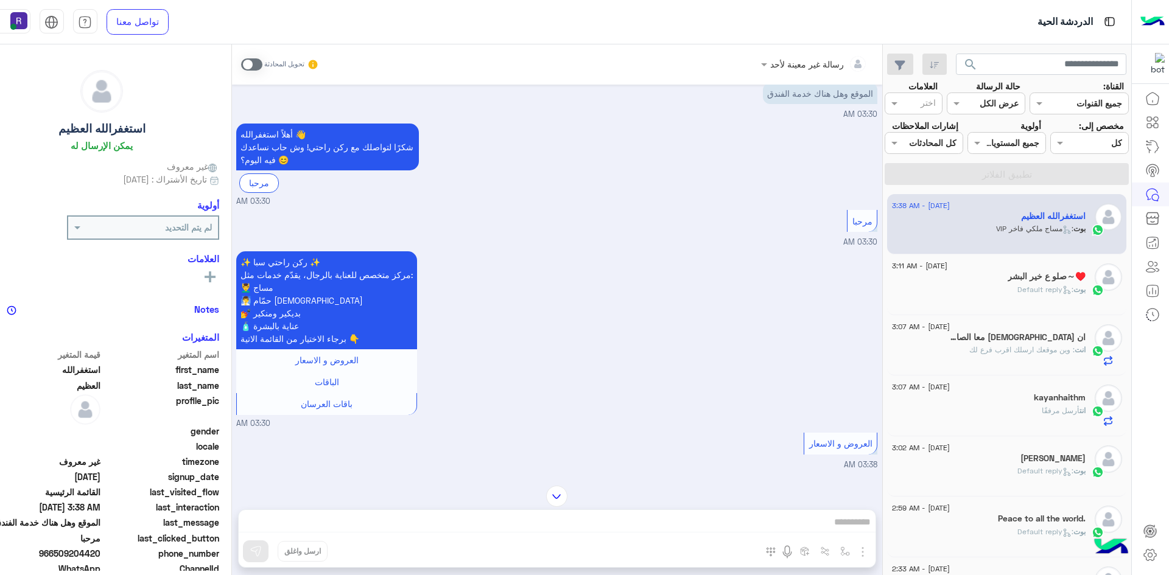
scroll to position [775, 0]
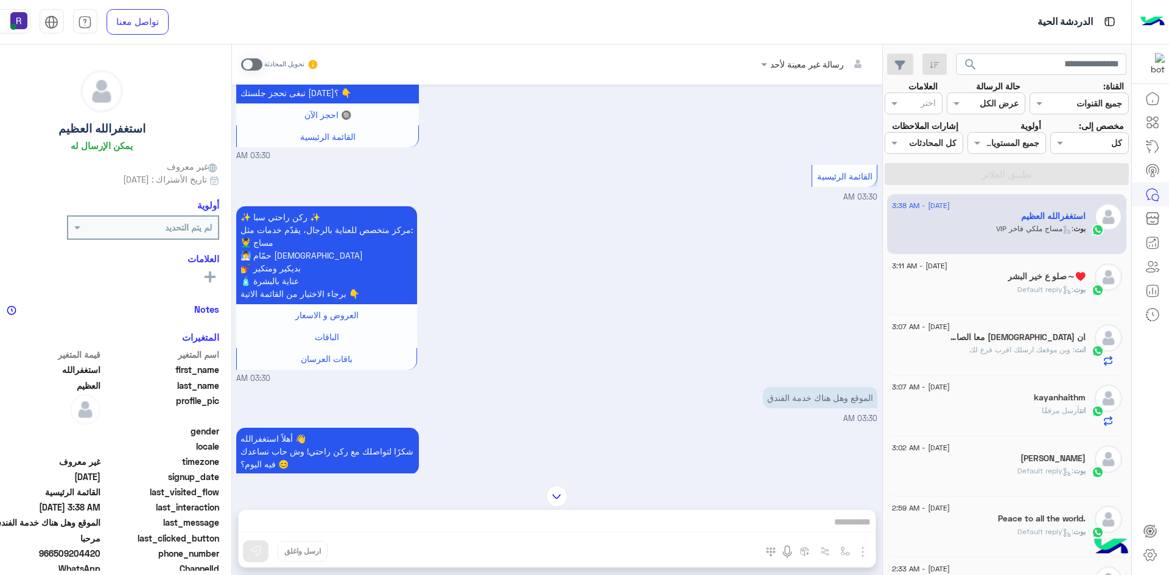
click at [262, 60] on span at bounding box center [251, 64] width 21 height 12
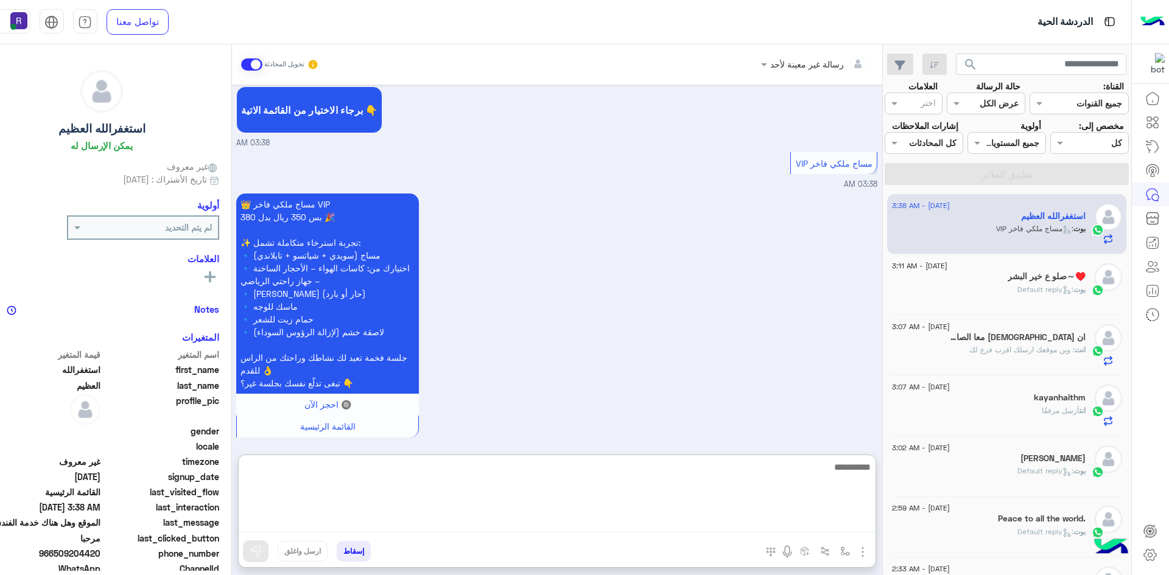
paste textarea "**********"
type textarea "**********"
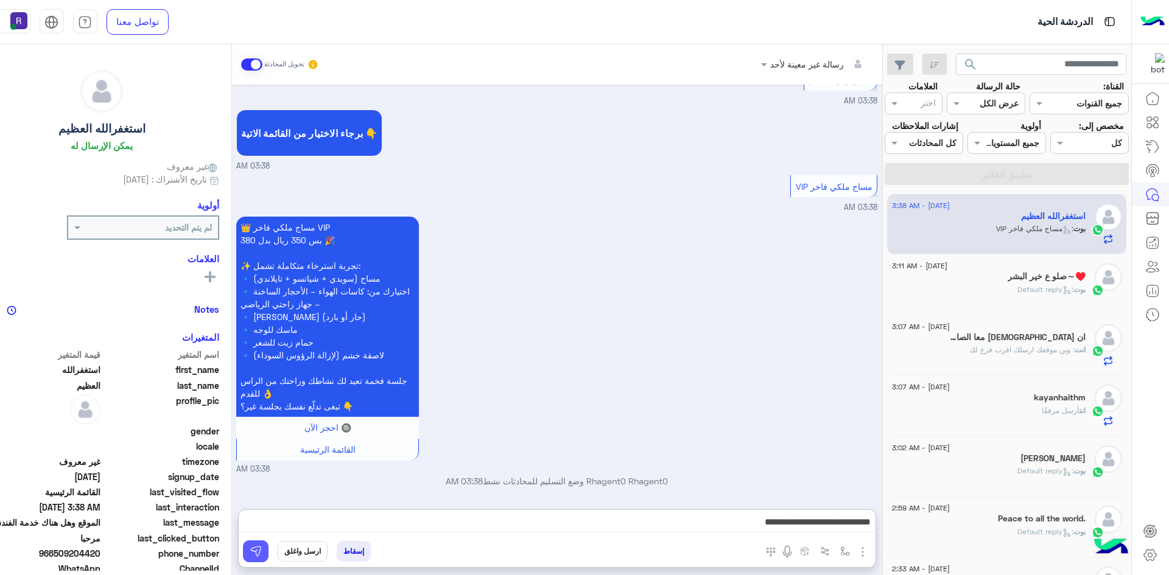
click at [262, 557] on img at bounding box center [256, 551] width 12 height 12
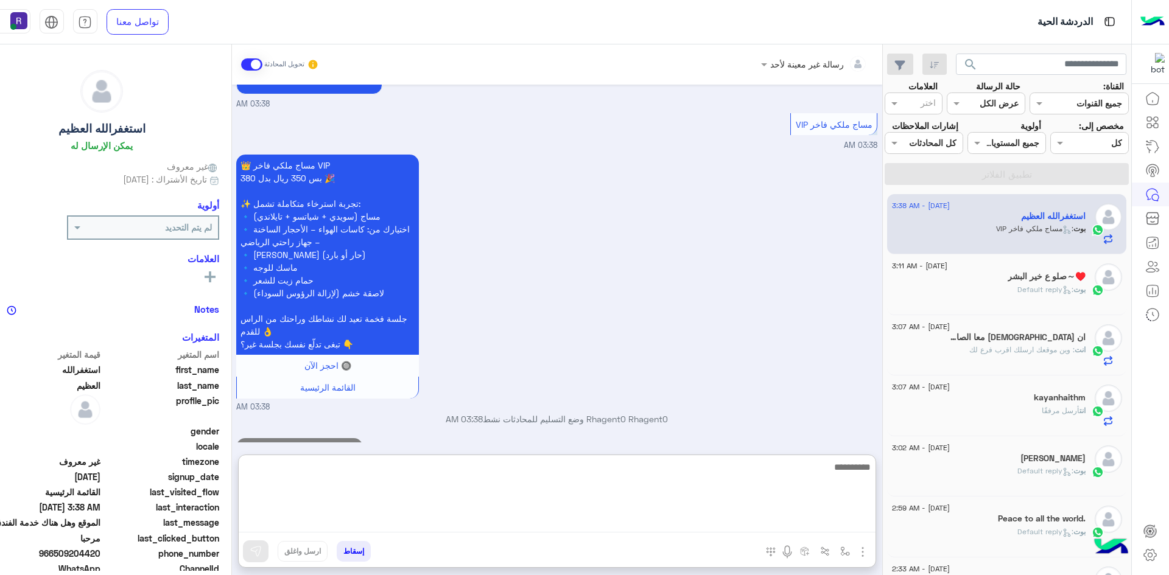
click at [474, 522] on textarea at bounding box center [557, 496] width 637 height 73
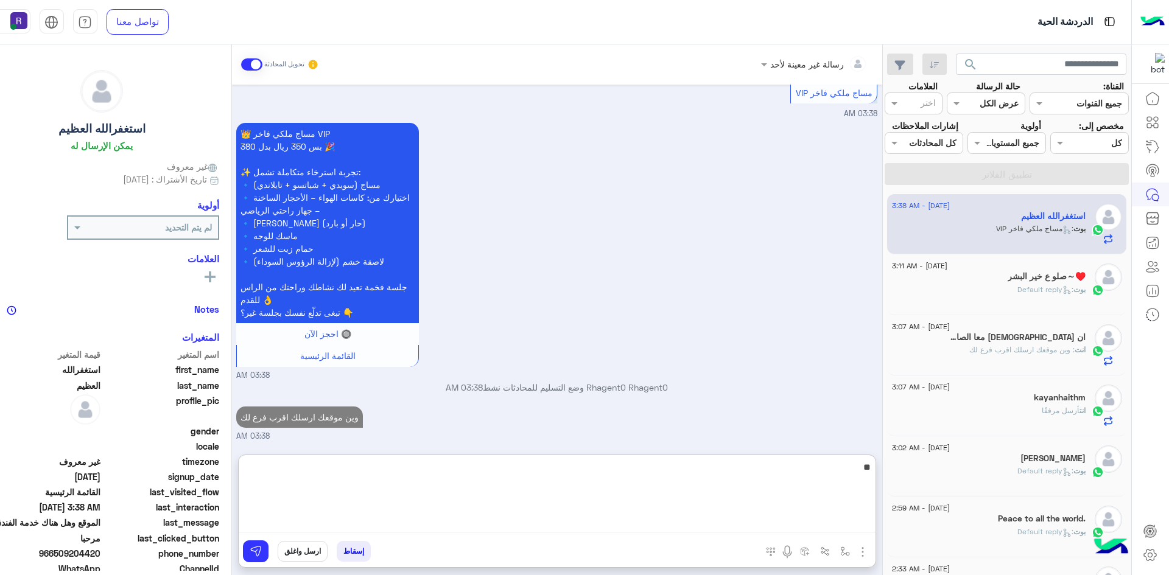
scroll to position [1582, 0]
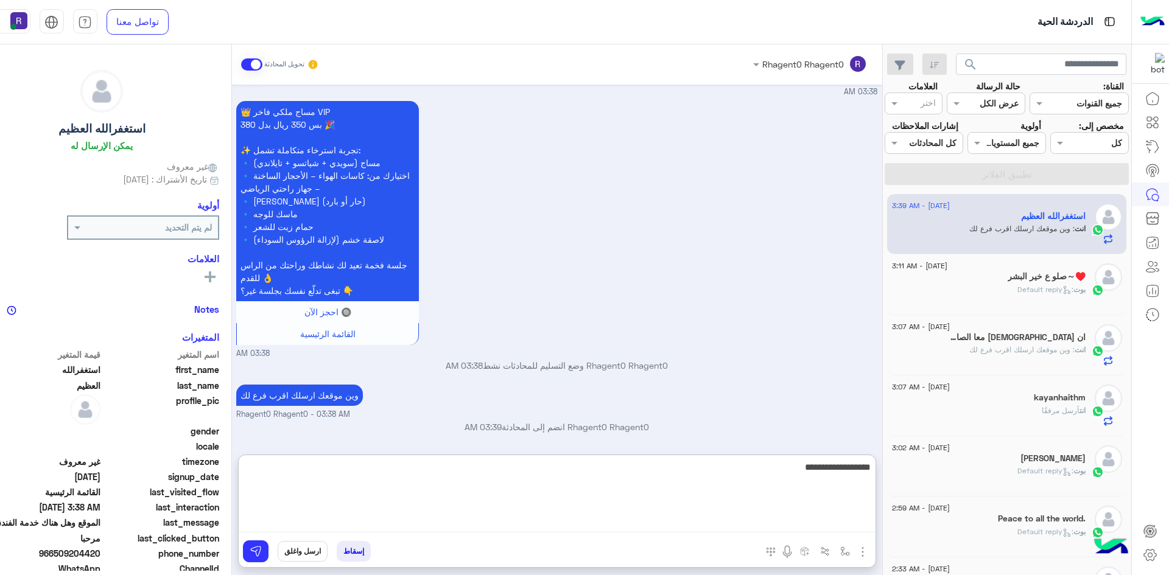
type textarea "**********"
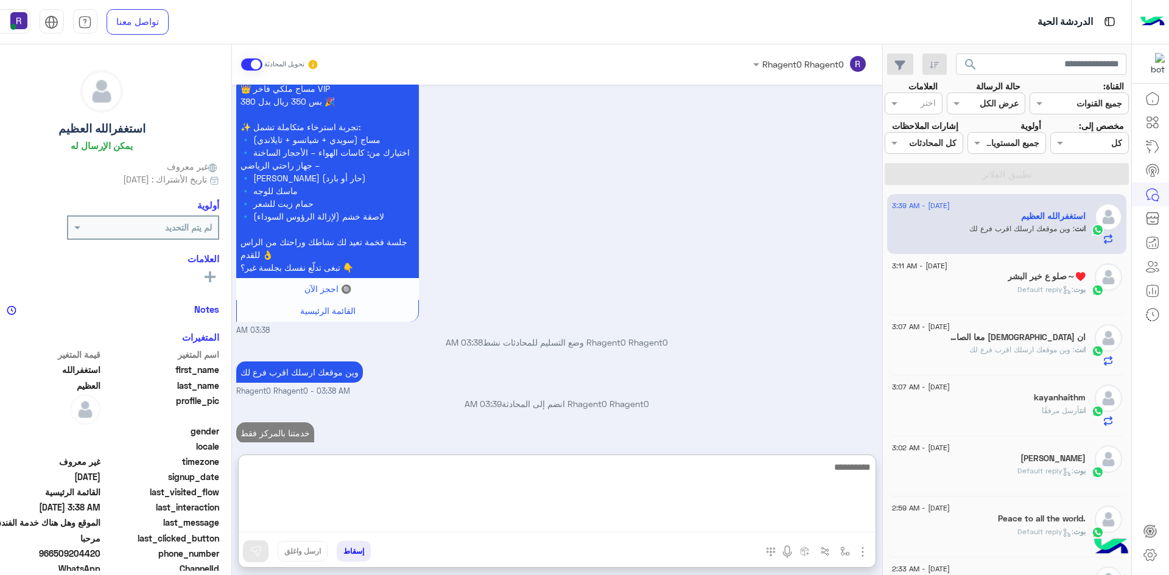
scroll to position [1621, 0]
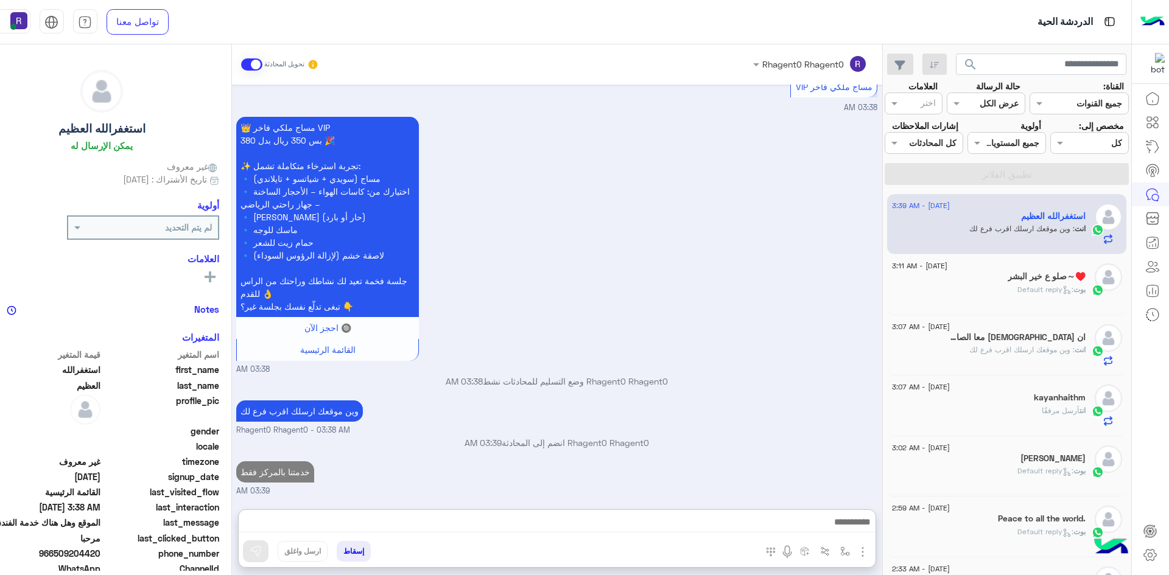
click at [1045, 282] on h5 "⁦صلو ع خير البشر⁠～⁩♥️" at bounding box center [1046, 276] width 78 height 10
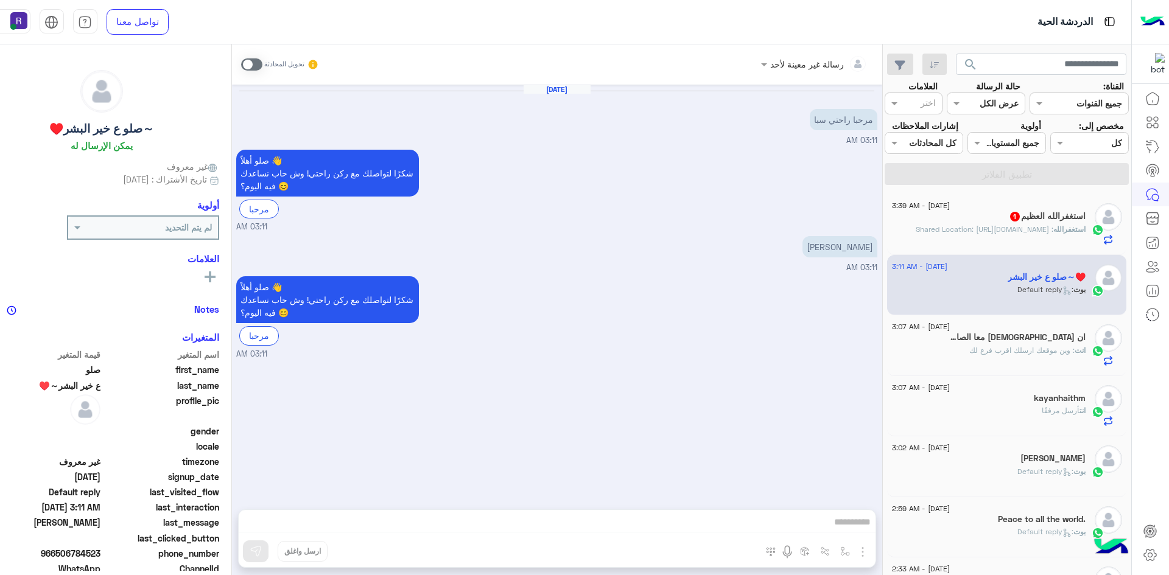
click at [974, 235] on p "استغفرالله : Shared Location: https://maps.google.com/maps?q=27.4893408,41.6782…" at bounding box center [1001, 229] width 170 height 11
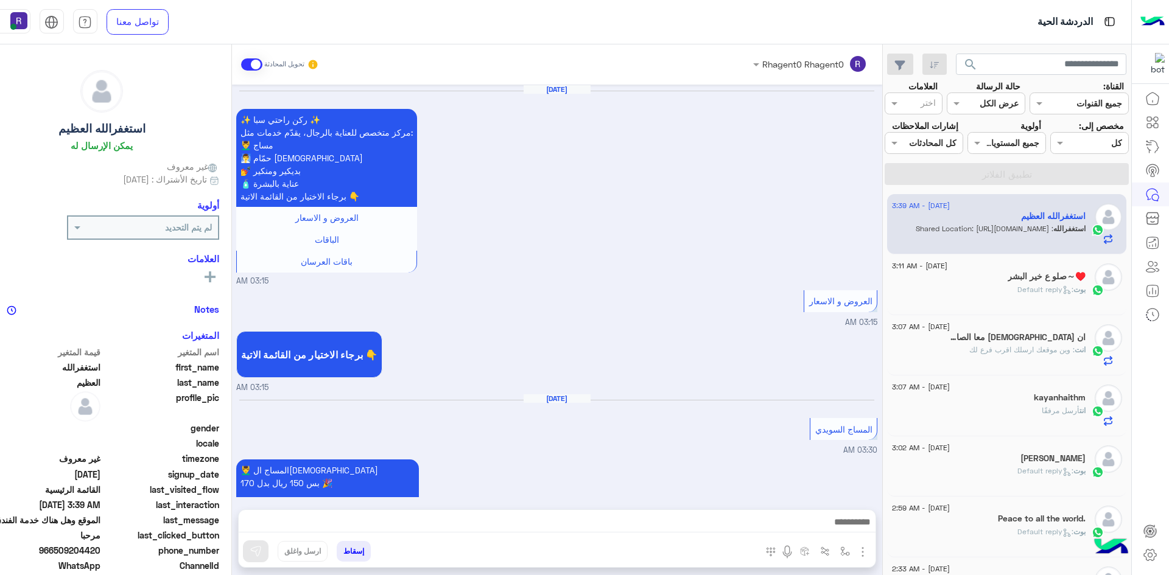
scroll to position [1337, 0]
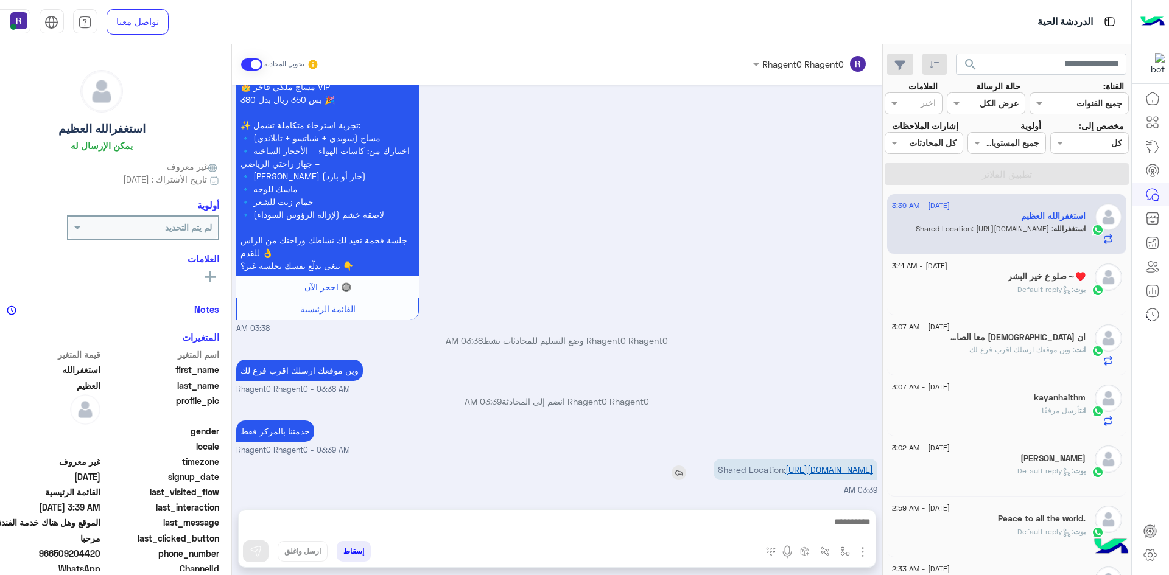
click at [836, 464] on link "[URL][DOMAIN_NAME]" at bounding box center [829, 469] width 88 height 10
click at [850, 552] on img "button" at bounding box center [845, 552] width 10 height 10
click at [850, 551] on img "button" at bounding box center [845, 552] width 10 height 10
click at [855, 557] on button "button" at bounding box center [845, 551] width 20 height 20
click at [848, 525] on input "text" at bounding box center [807, 525] width 82 height 14
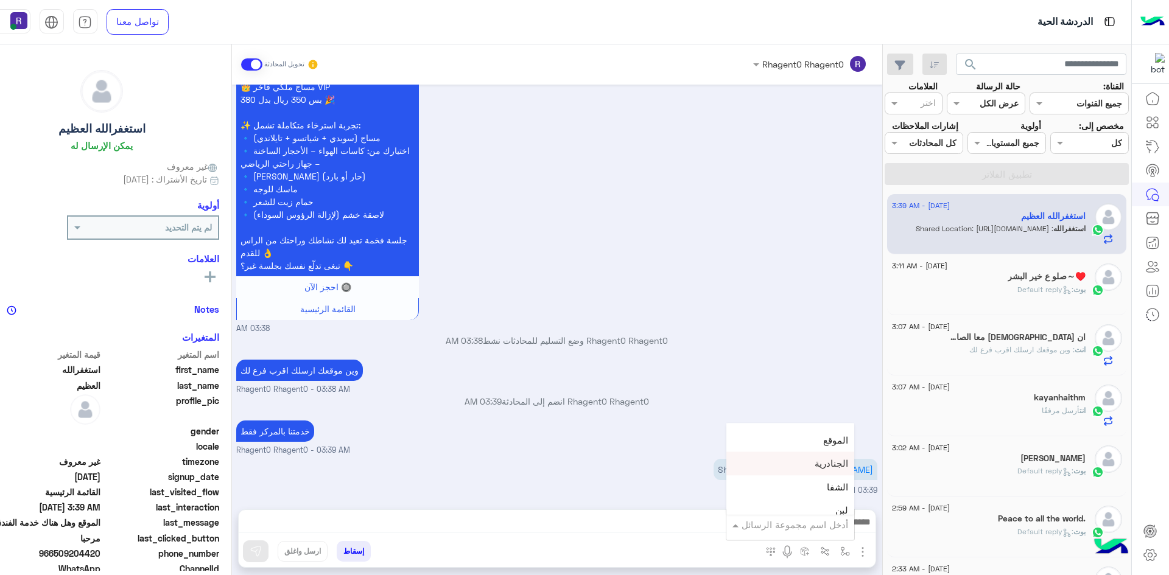
scroll to position [852, 0]
click at [854, 457] on div "لبن" at bounding box center [790, 450] width 128 height 24
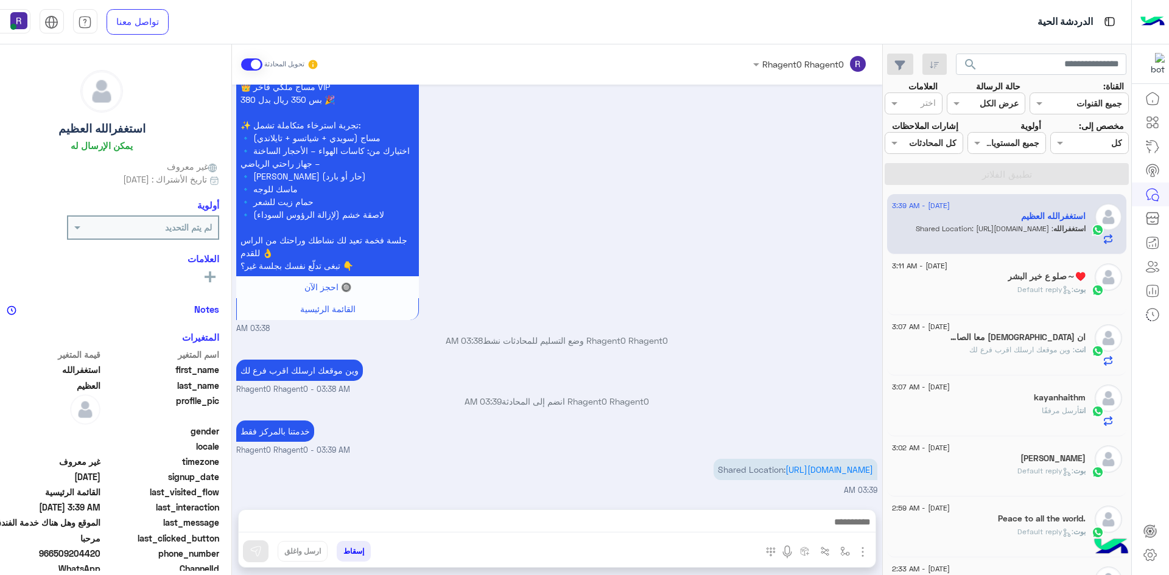
type textarea "***"
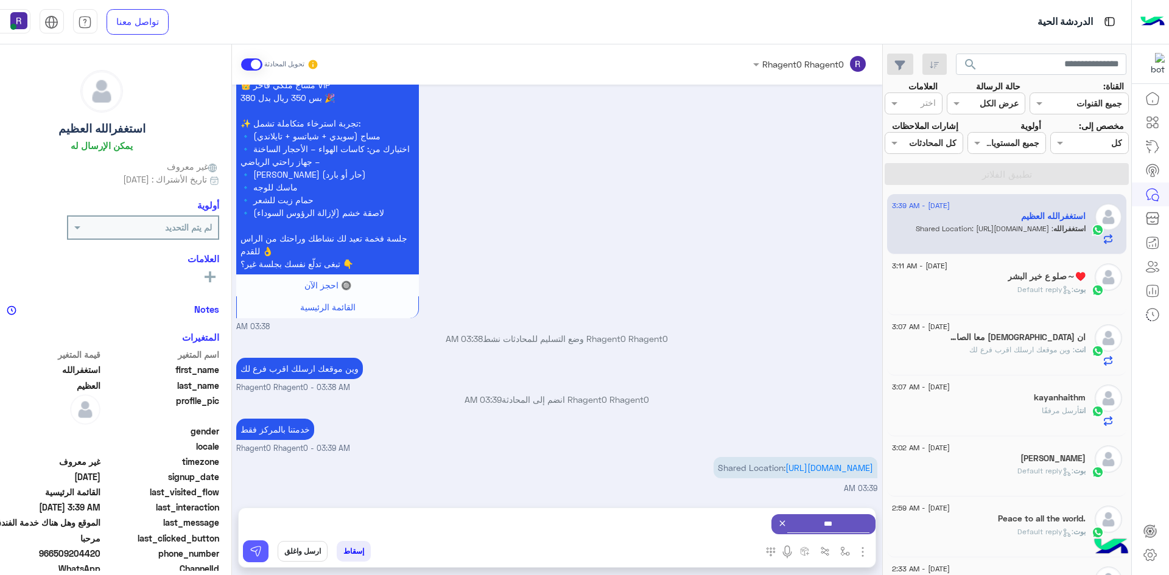
click at [268, 555] on button at bounding box center [256, 552] width 26 height 22
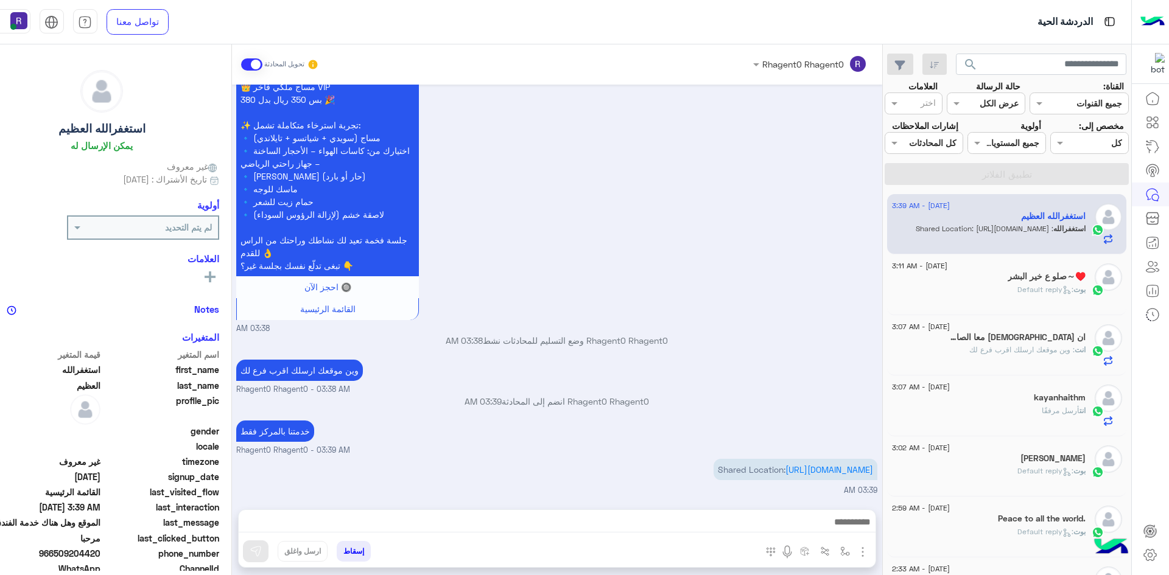
scroll to position [1337, 0]
click at [1062, 306] on div "بوت : Default reply" at bounding box center [989, 294] width 194 height 21
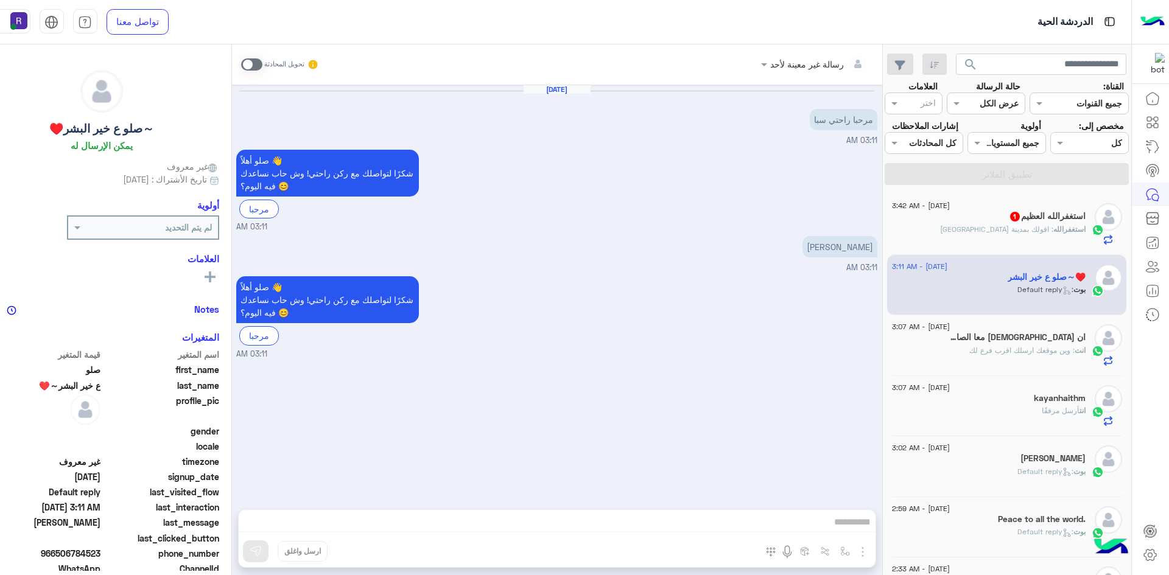
click at [1061, 234] on span "استغفرالله" at bounding box center [1069, 229] width 32 height 9
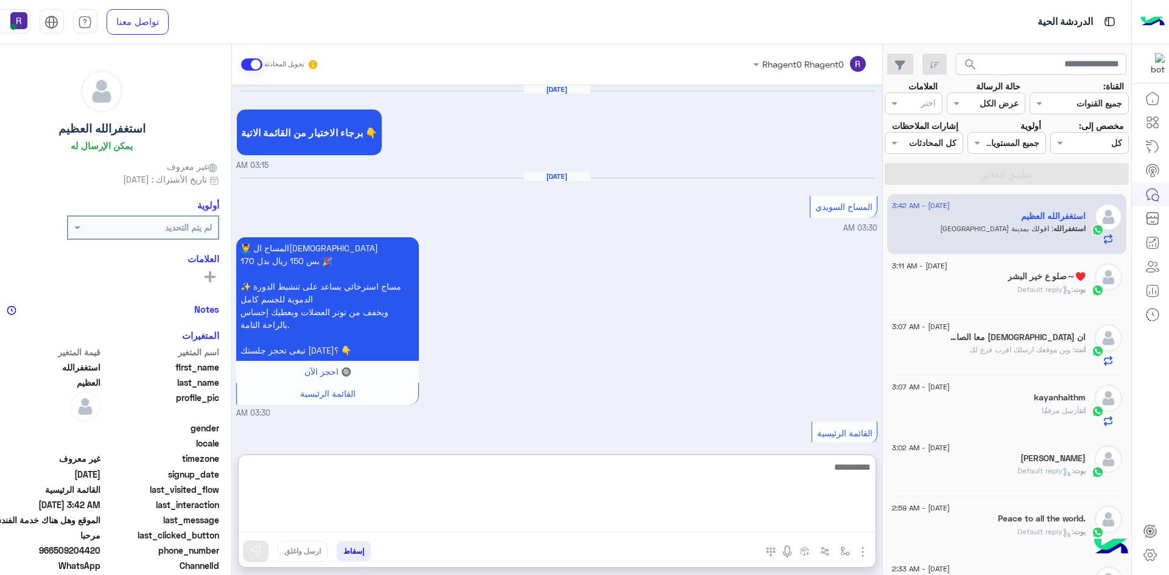
click at [446, 528] on textarea at bounding box center [557, 496] width 637 height 73
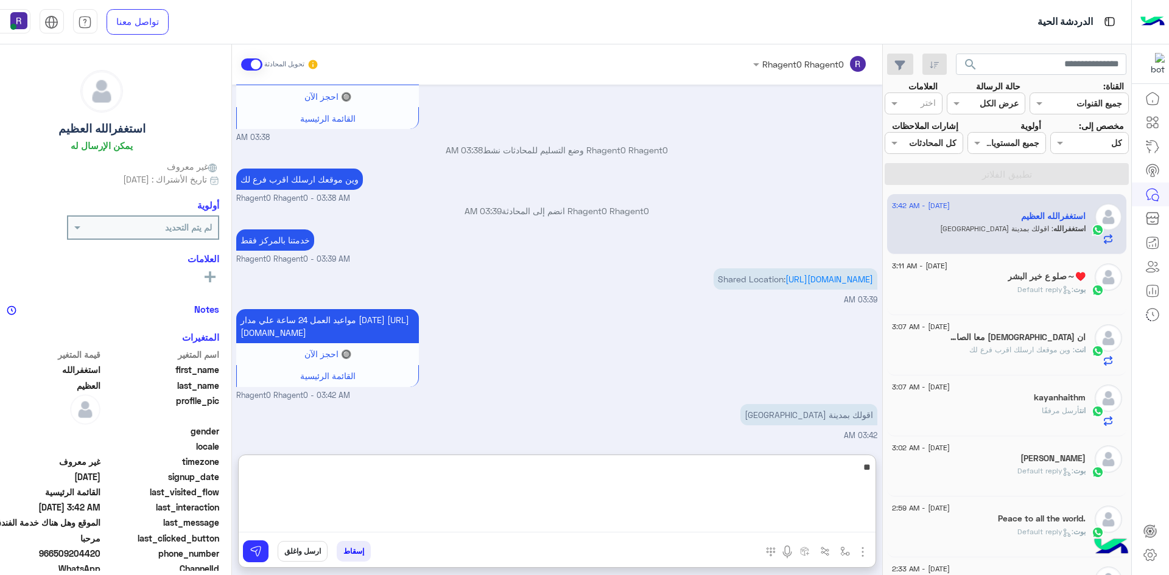
type textarea "**"
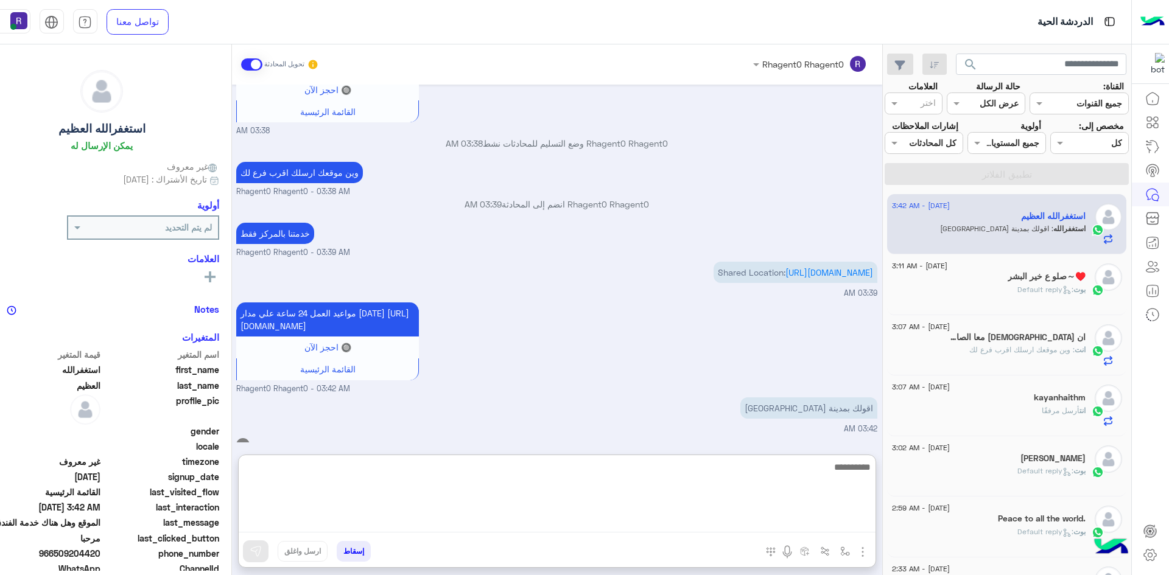
scroll to position [1357, 0]
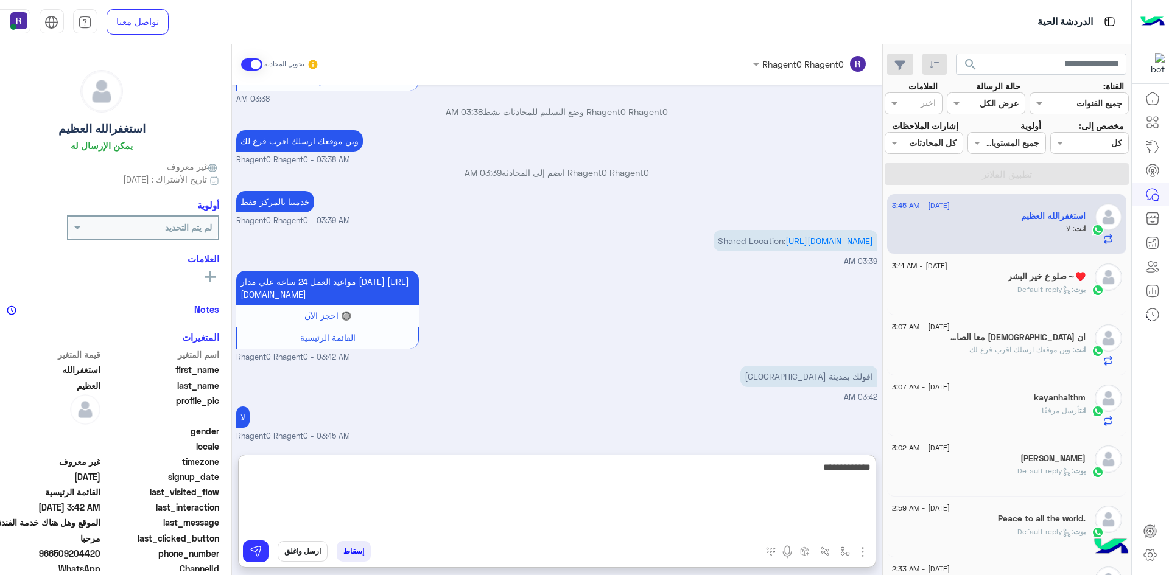
type textarea "**********"
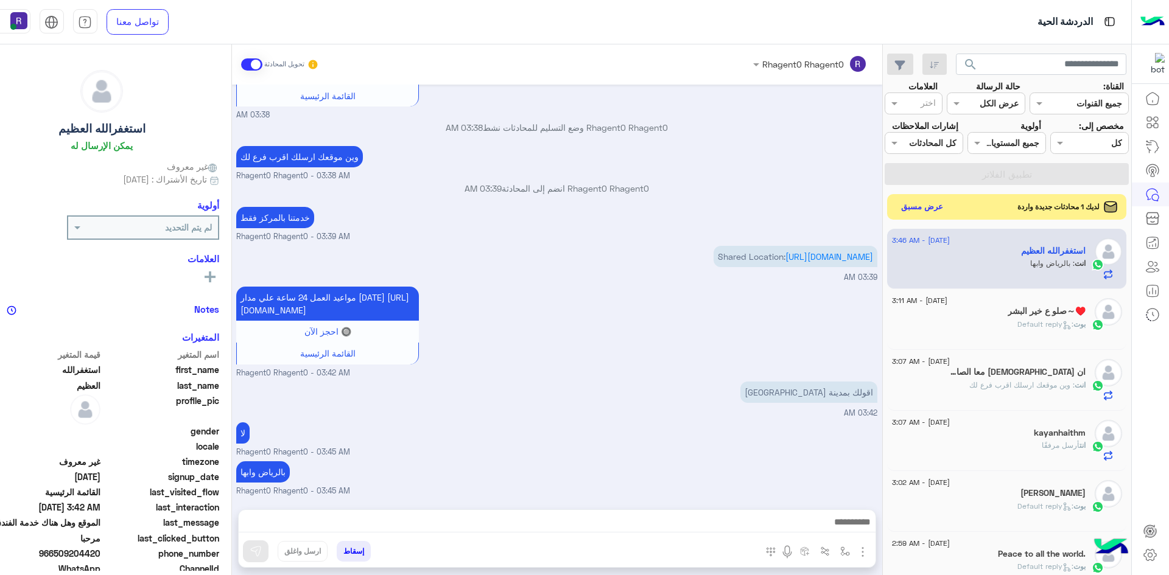
click at [947, 215] on button "عرض مسبق" at bounding box center [921, 206] width 51 height 16
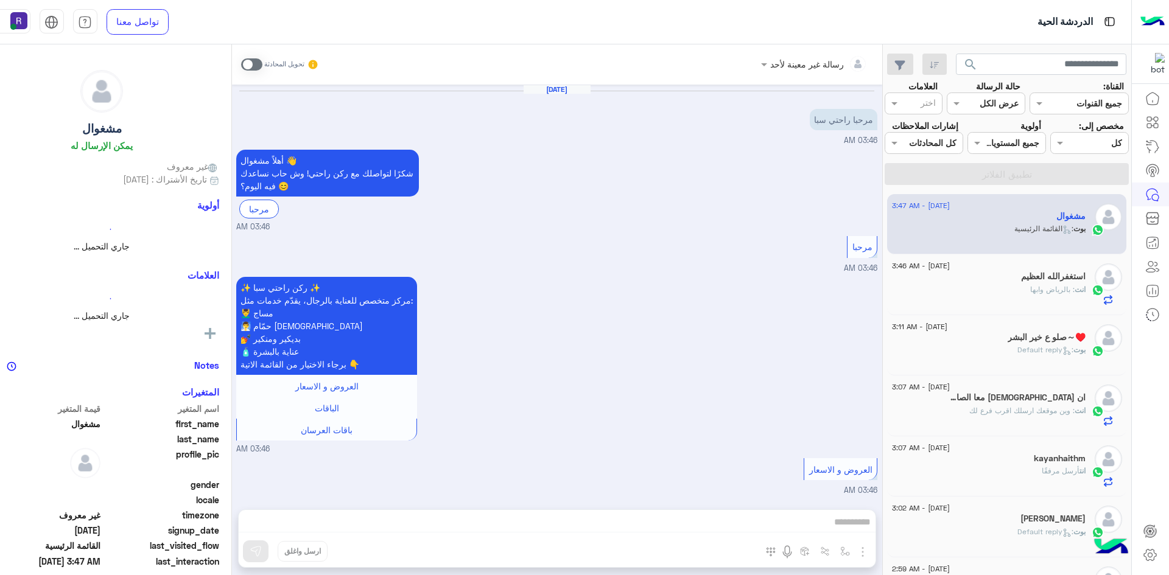
scroll to position [525, 0]
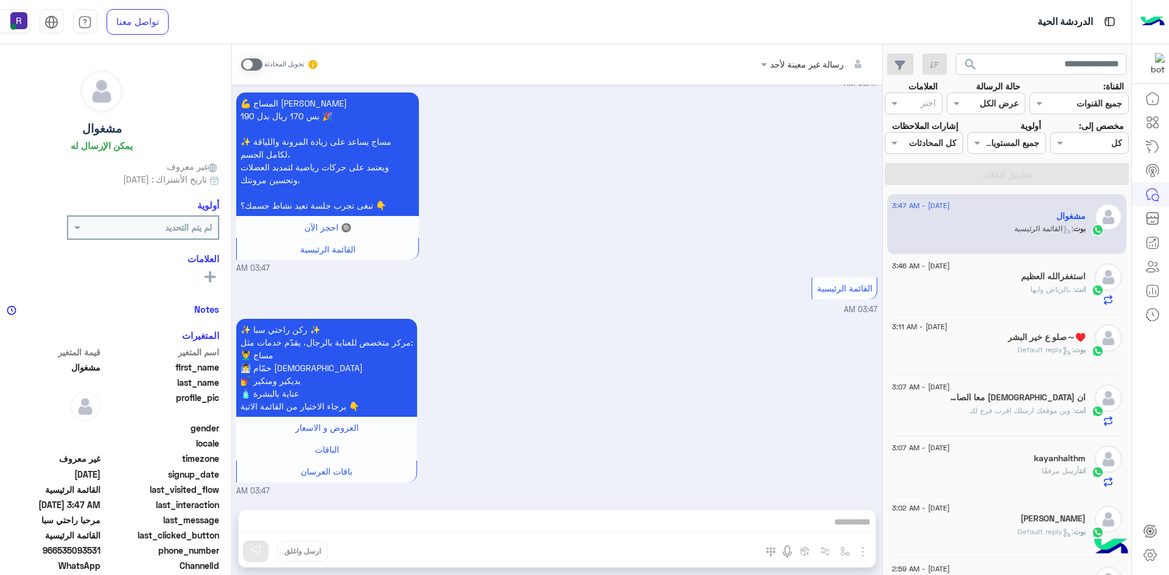
click at [1031, 284] on div "استغفرالله العظيم" at bounding box center [989, 277] width 194 height 13
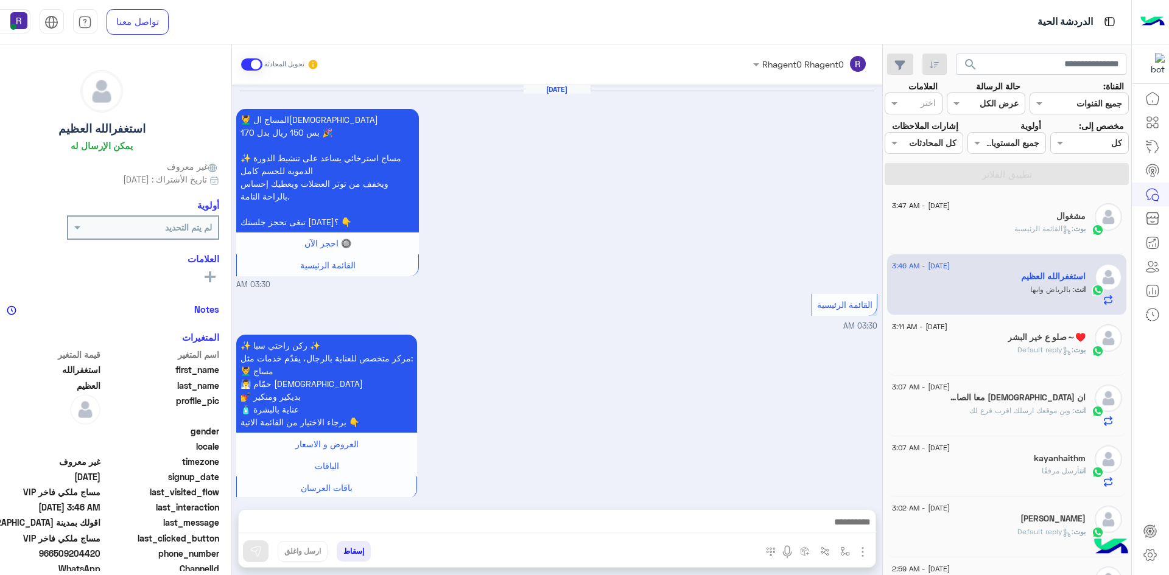
scroll to position [1201, 0]
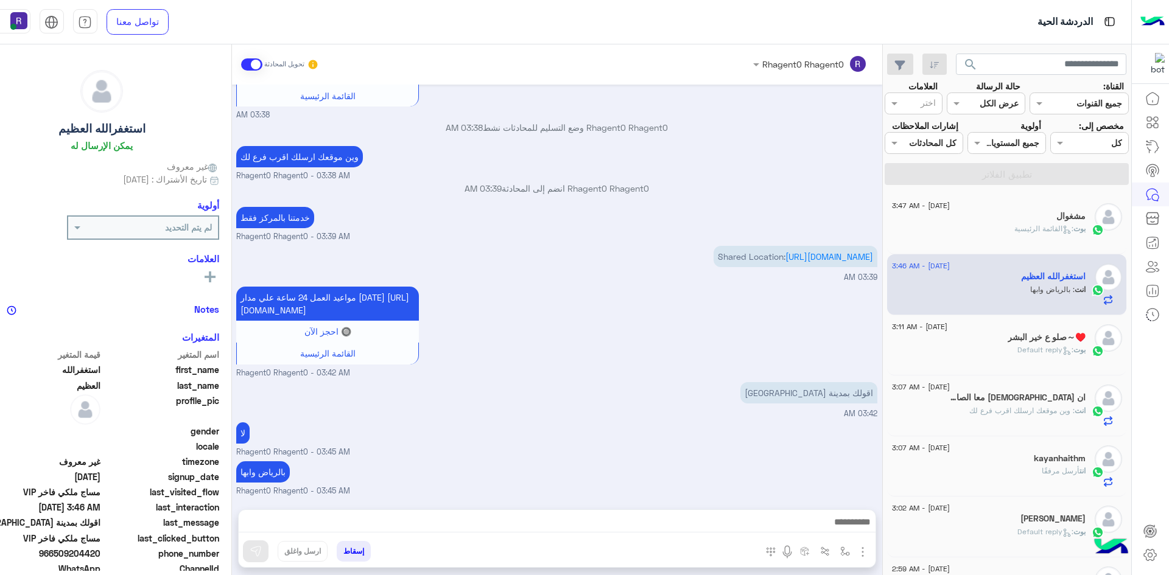
click at [1041, 233] on span ": القائمة الرئيسية" at bounding box center [1043, 228] width 59 height 9
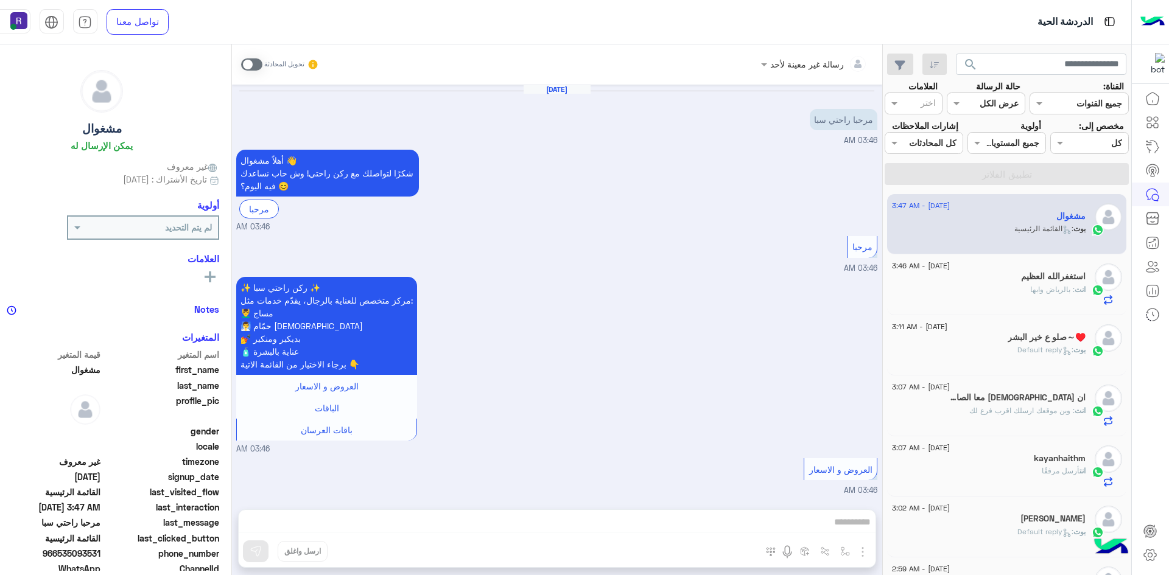
scroll to position [525, 0]
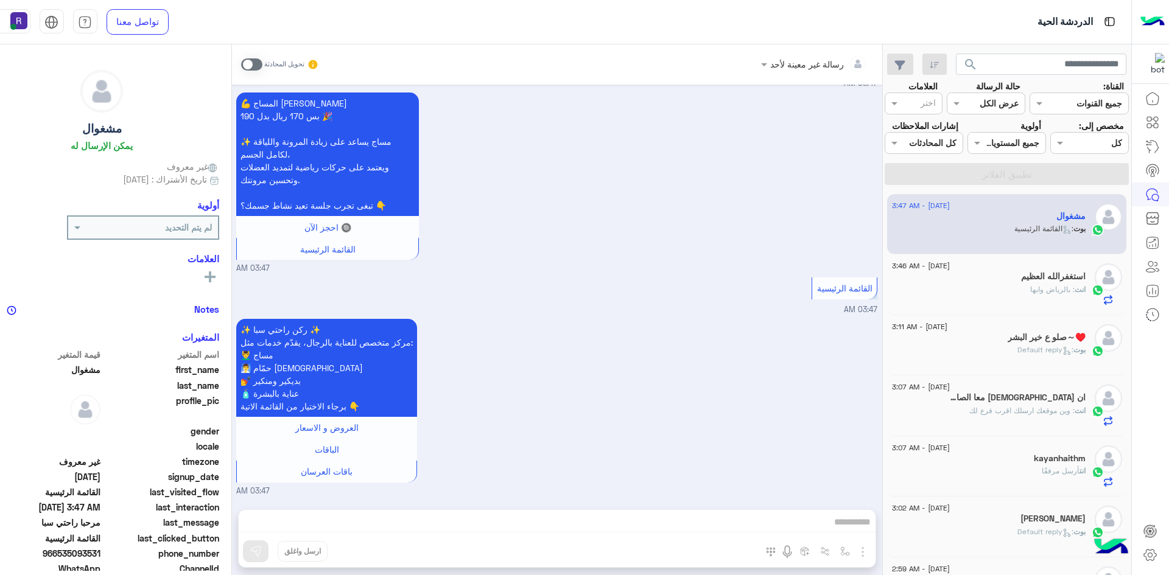
click at [573, 183] on div "💪 المساج التايلاندي بس 170 ريال بدل 190 🎉 ✨ مساج يساعد على زيادة المرونة والليا…" at bounding box center [556, 181] width 641 height 185
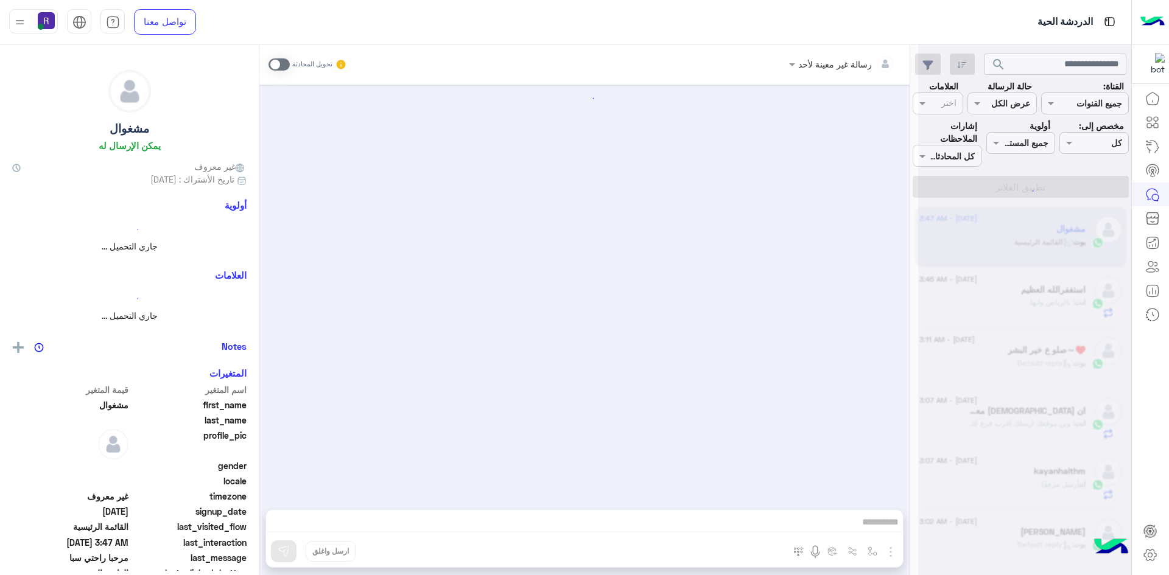
scroll to position [525, 0]
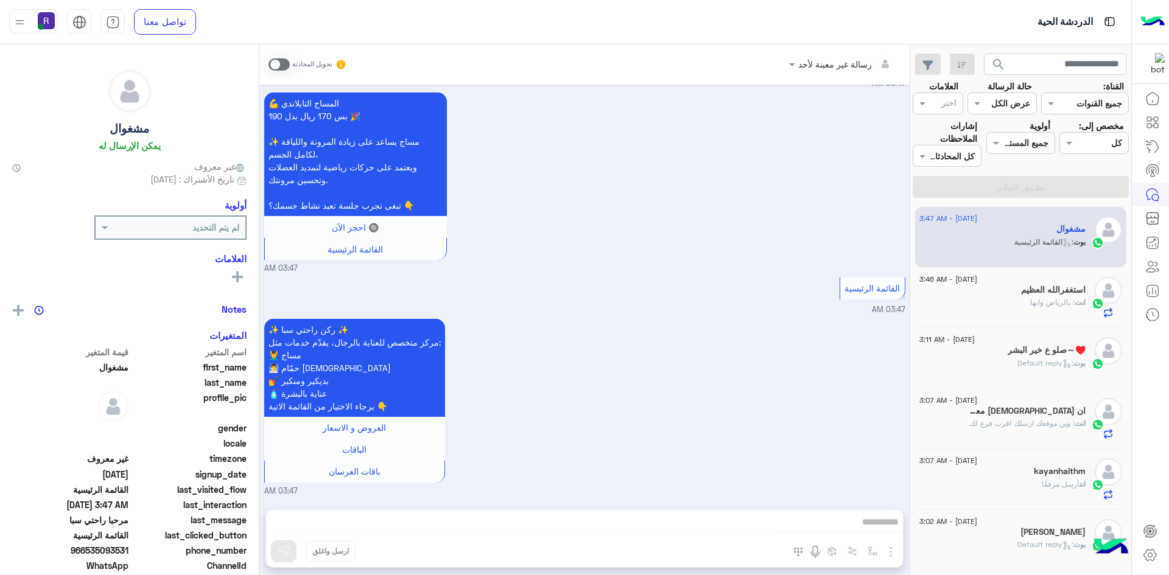
click at [1062, 309] on div "انت : بالرياض وابها" at bounding box center [1002, 307] width 166 height 21
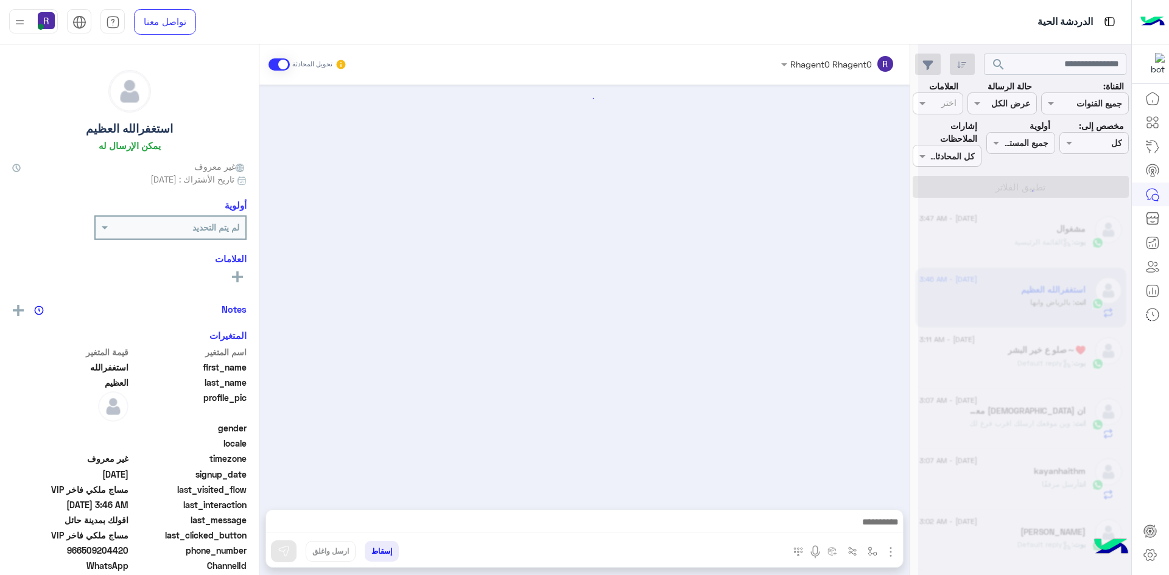
scroll to position [1201, 0]
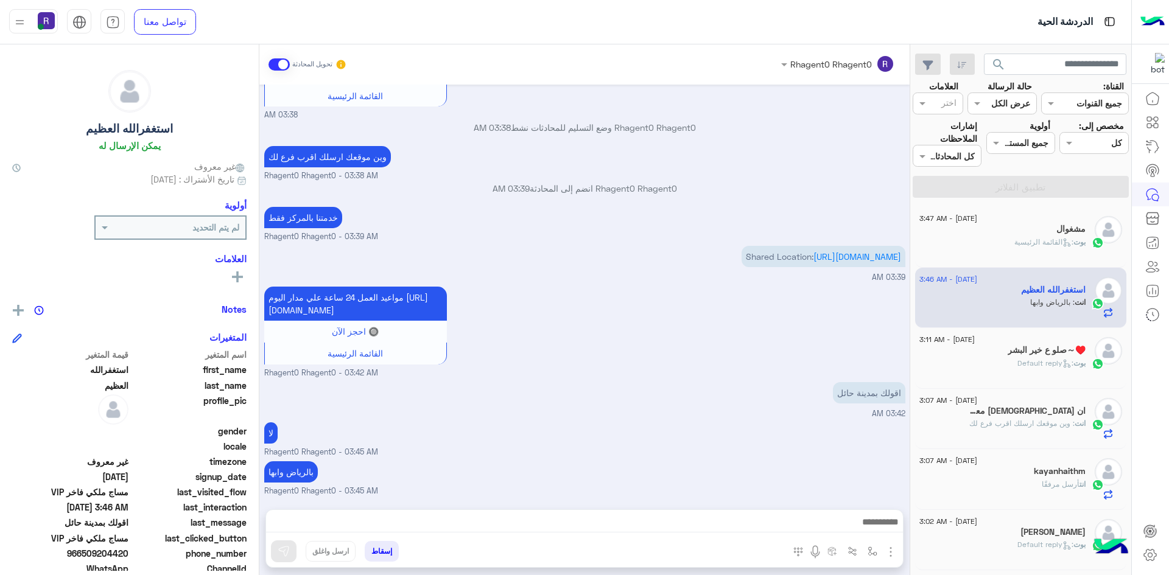
click at [1054, 242] on span ": القائمة الرئيسية" at bounding box center [1043, 241] width 59 height 9
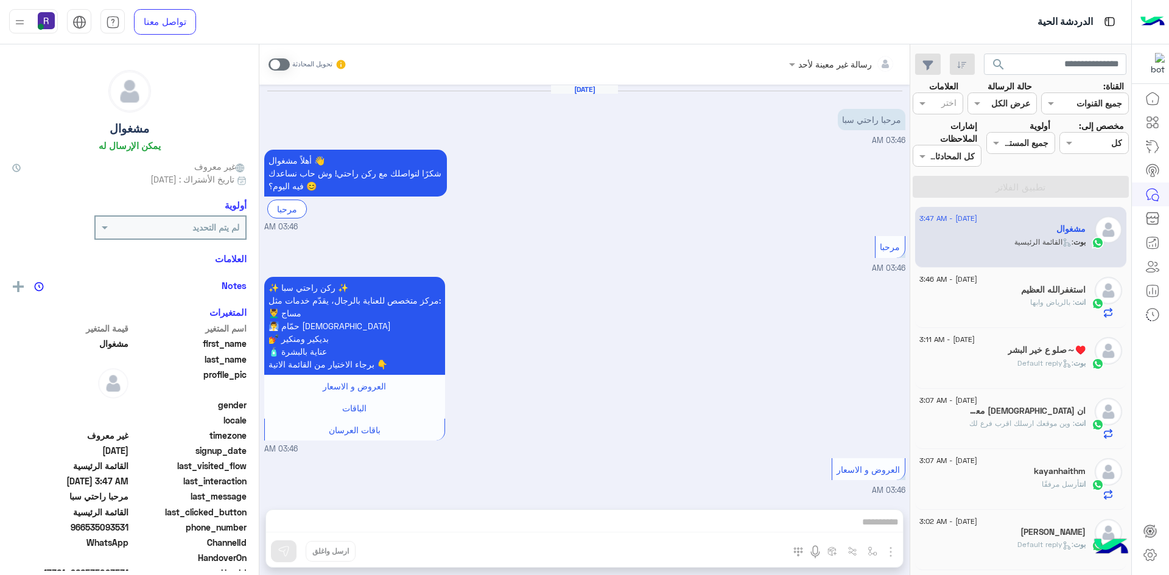
scroll to position [525, 0]
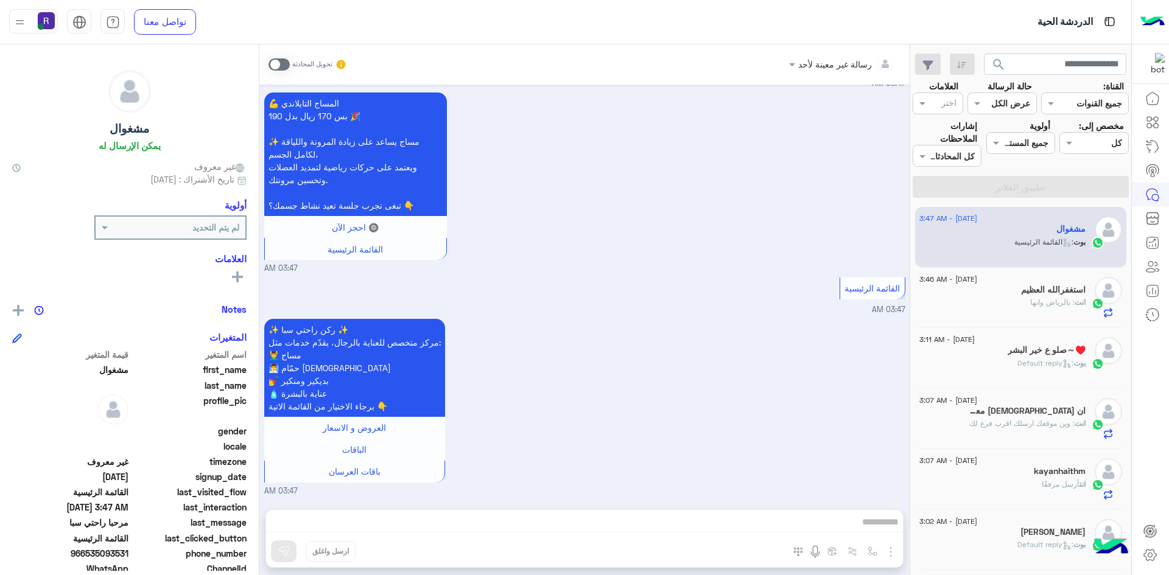
click at [1028, 353] on h5 "⁦صلو ع خير البشر⁠～⁩♥️" at bounding box center [1046, 350] width 78 height 10
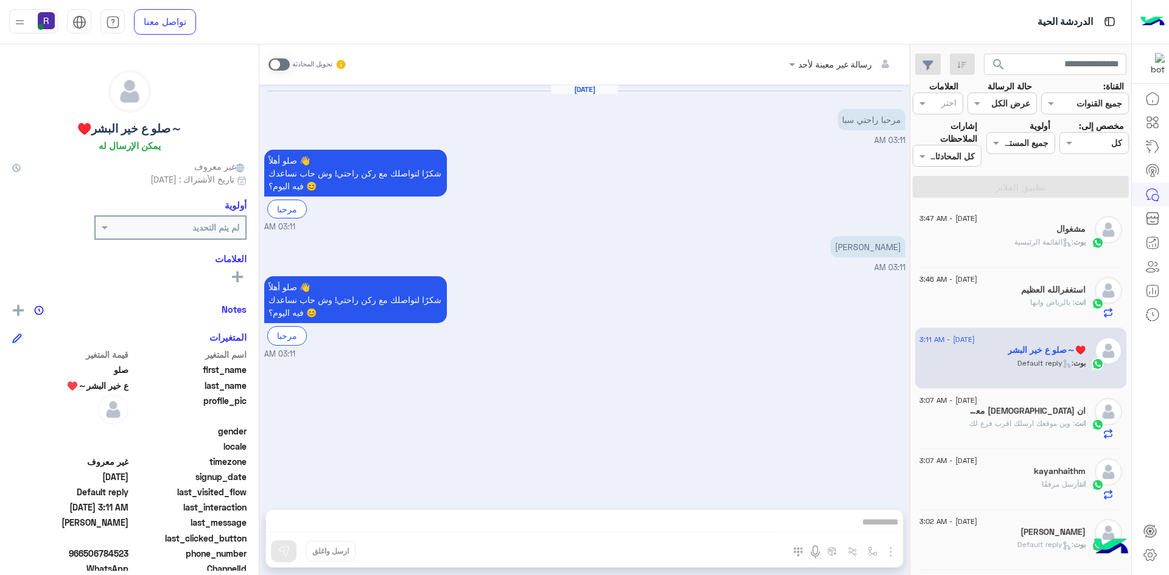
click at [1021, 234] on div "مشغوال" at bounding box center [1002, 230] width 166 height 13
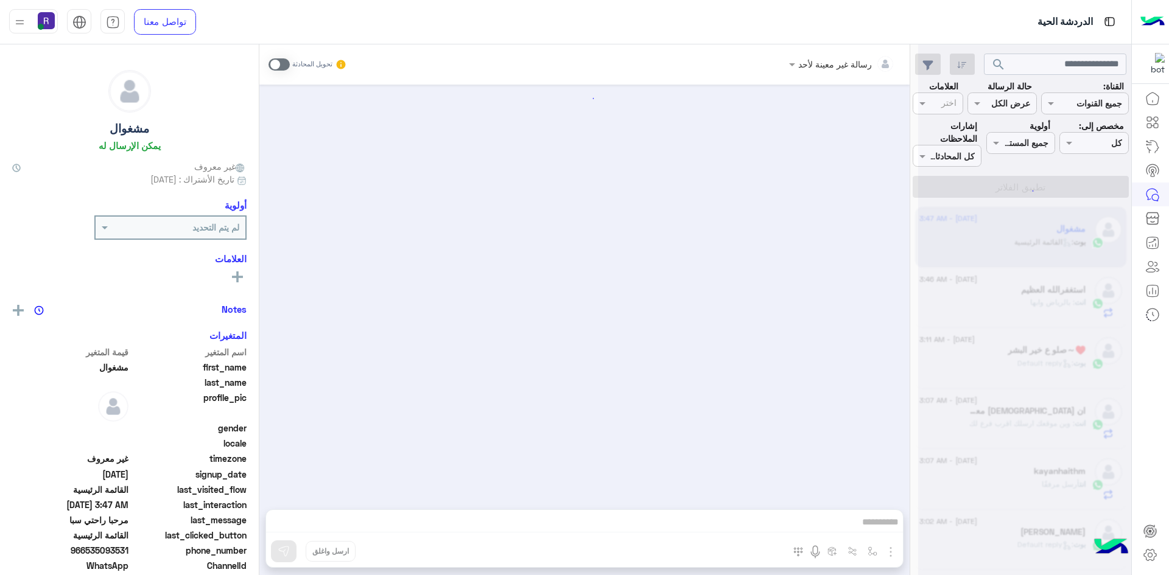
scroll to position [525, 0]
